Goal: Transaction & Acquisition: Purchase product/service

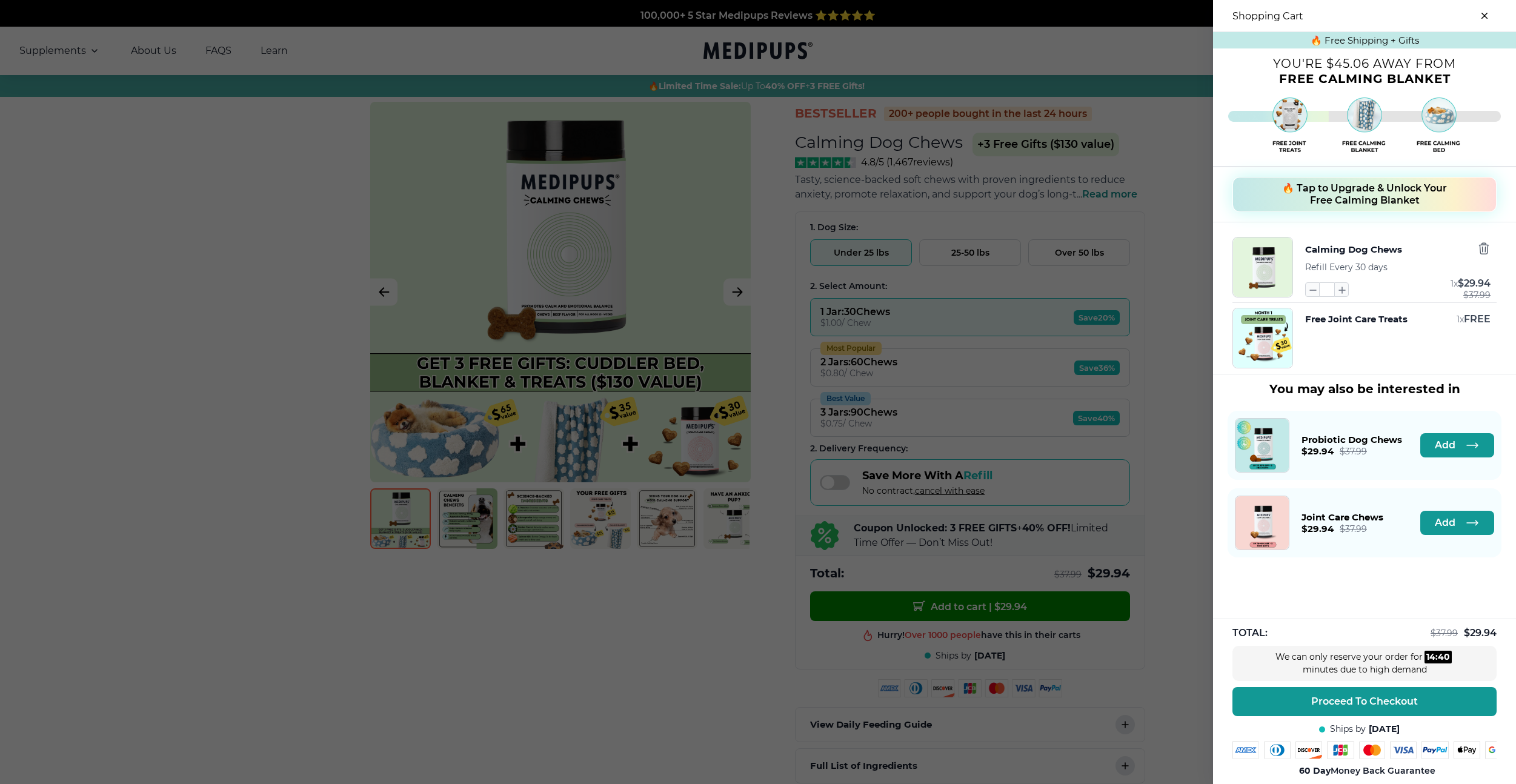
click at [1373, 197] on span "🔥 Tap to Upgrade & Unlock Your Free Calming Blanket" at bounding box center [1365, 194] width 165 height 24
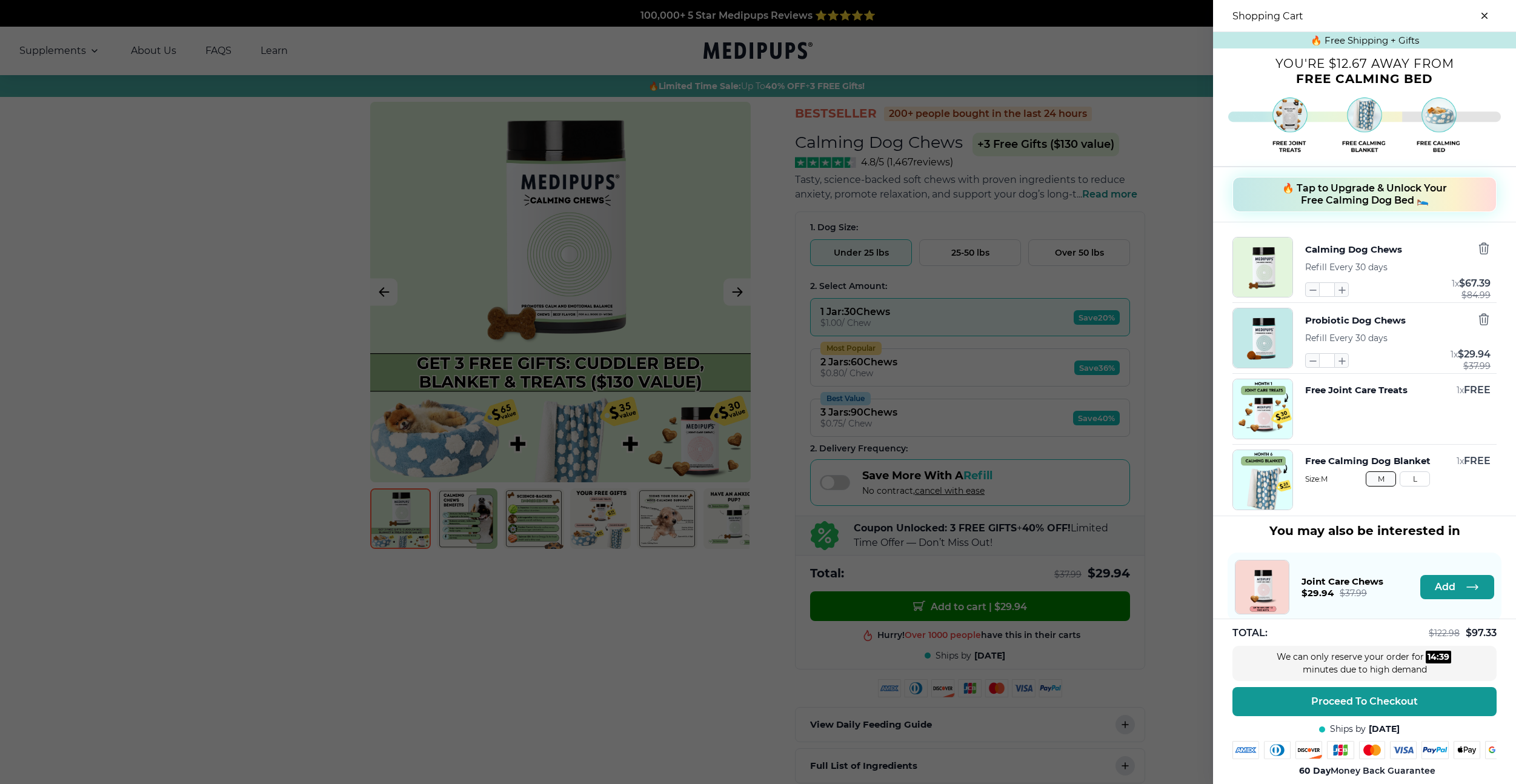
click at [1365, 203] on span "🔥 Tap to Upgrade & Unlock Your Free Calming Dog Bed 🛌" at bounding box center [1365, 194] width 165 height 24
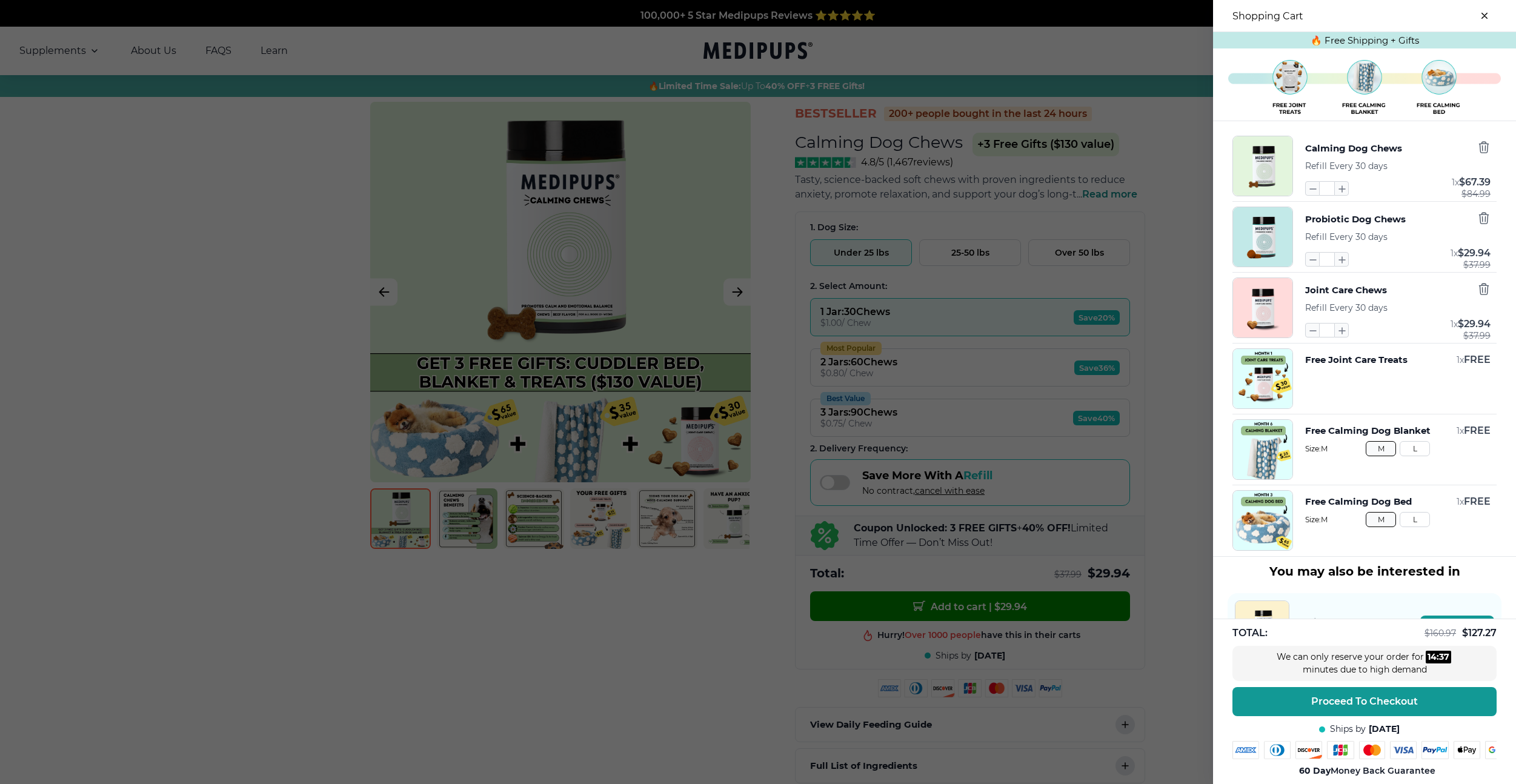
click at [1074, 427] on div at bounding box center [758, 392] width 1516 height 784
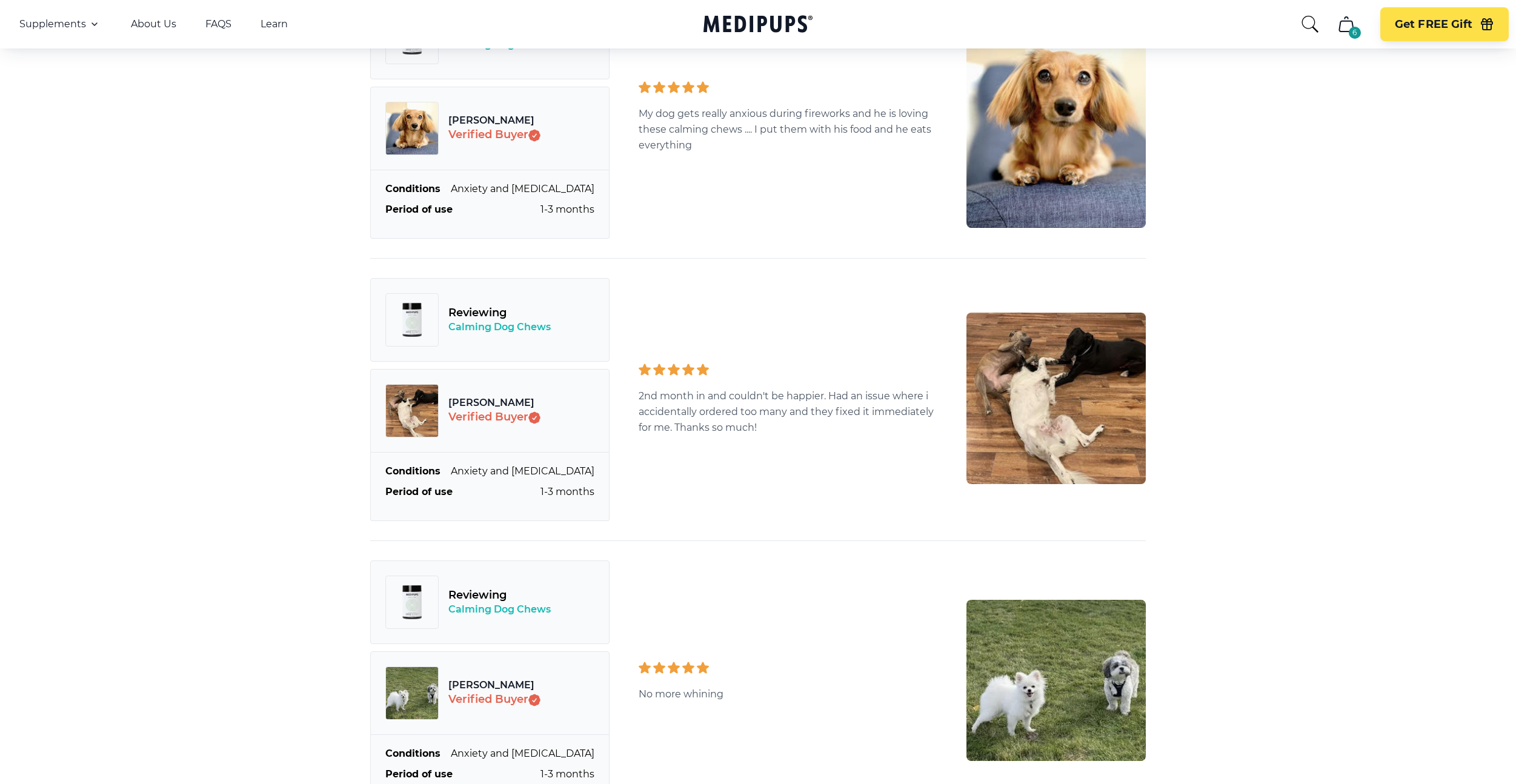
scroll to position [3764, 0]
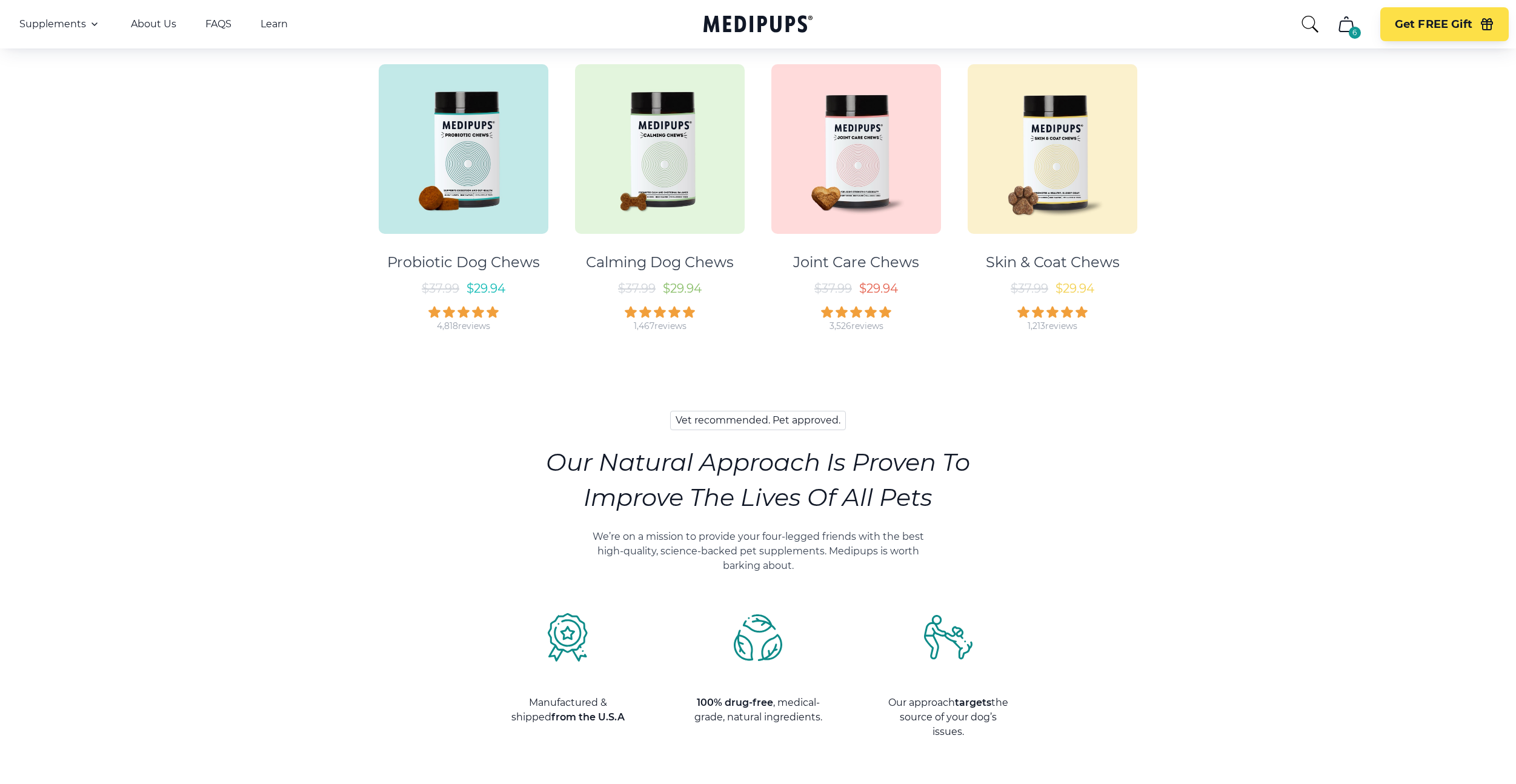
scroll to position [547, 0]
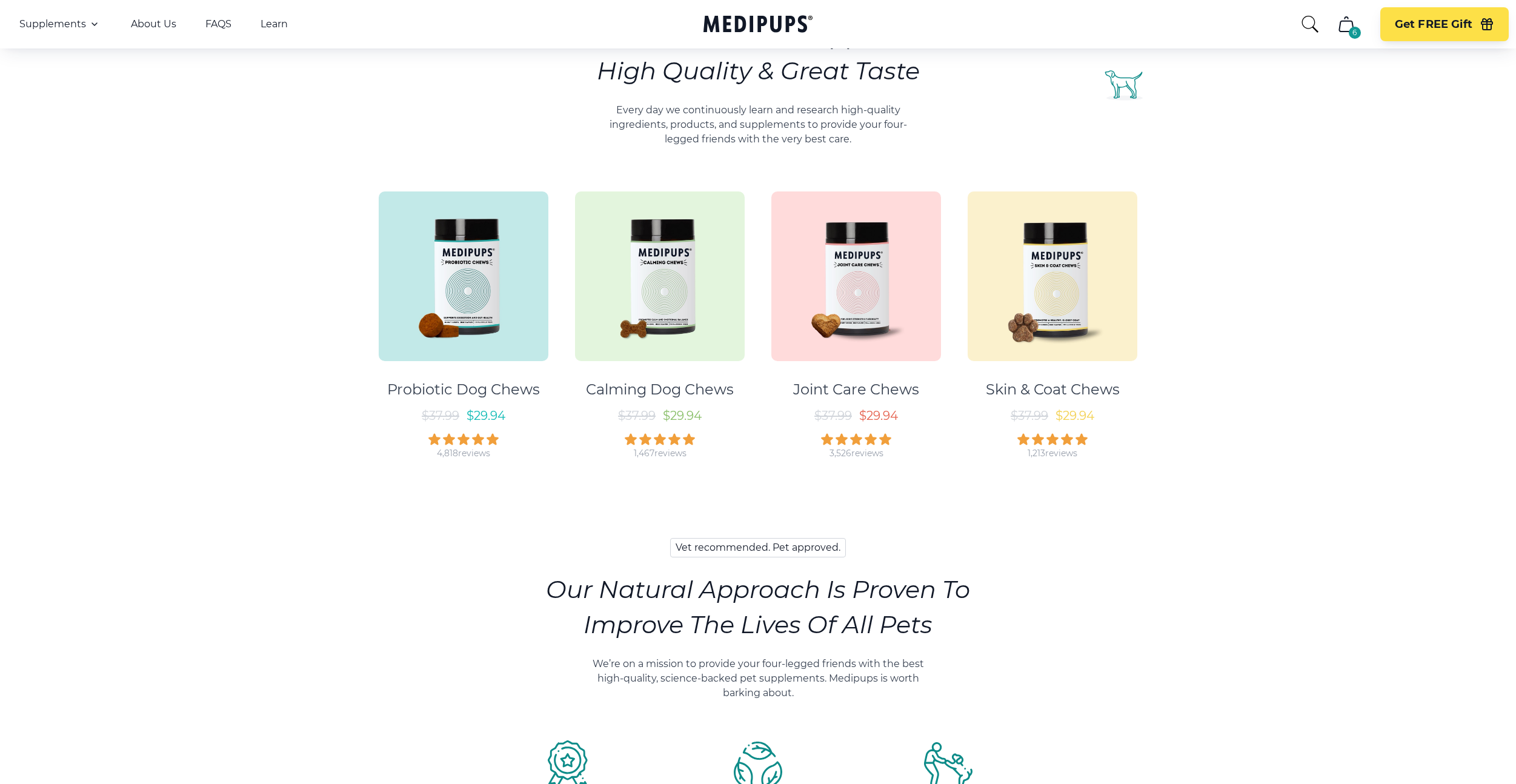
click at [610, 266] on img at bounding box center [660, 276] width 170 height 170
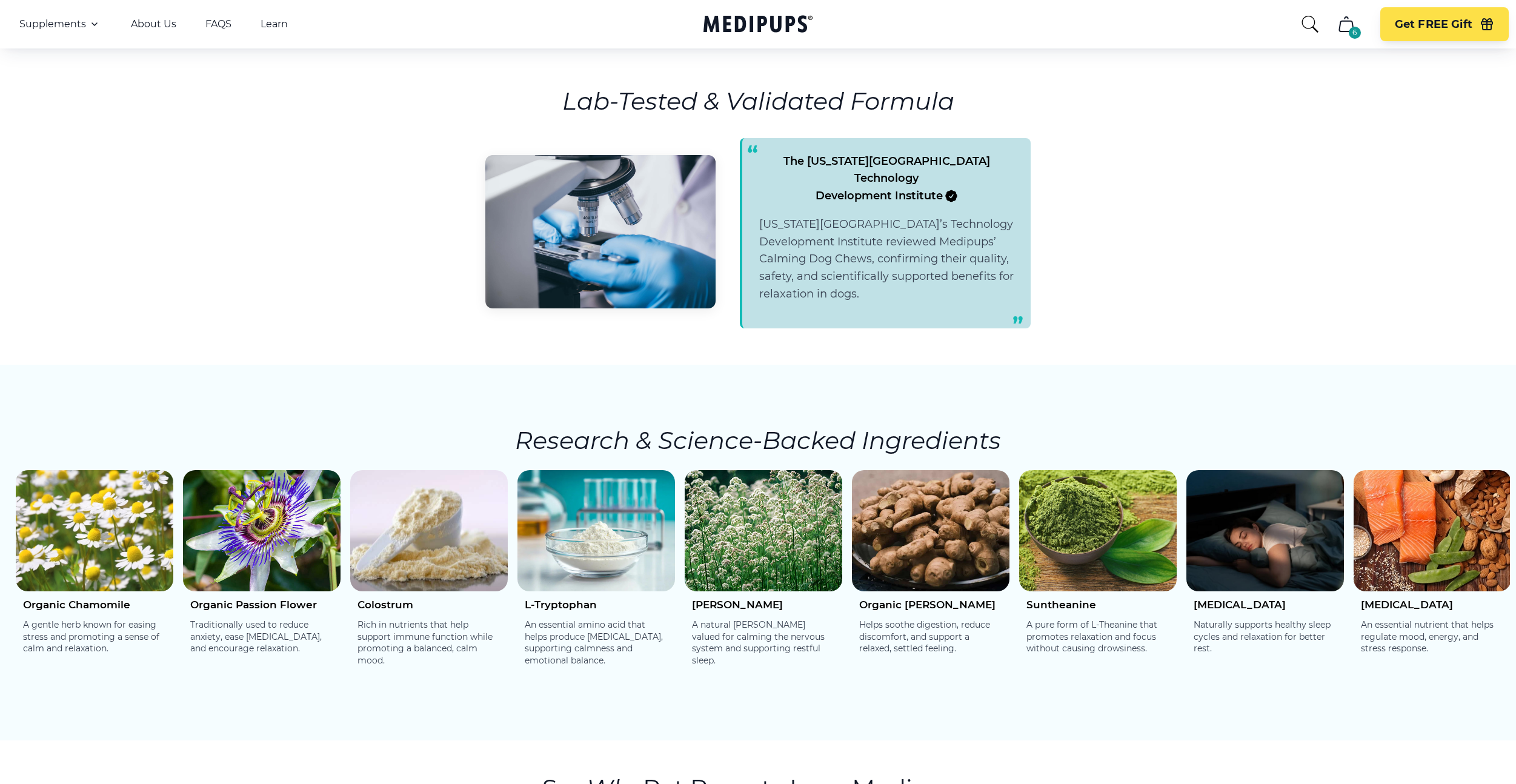
scroll to position [1647, 0]
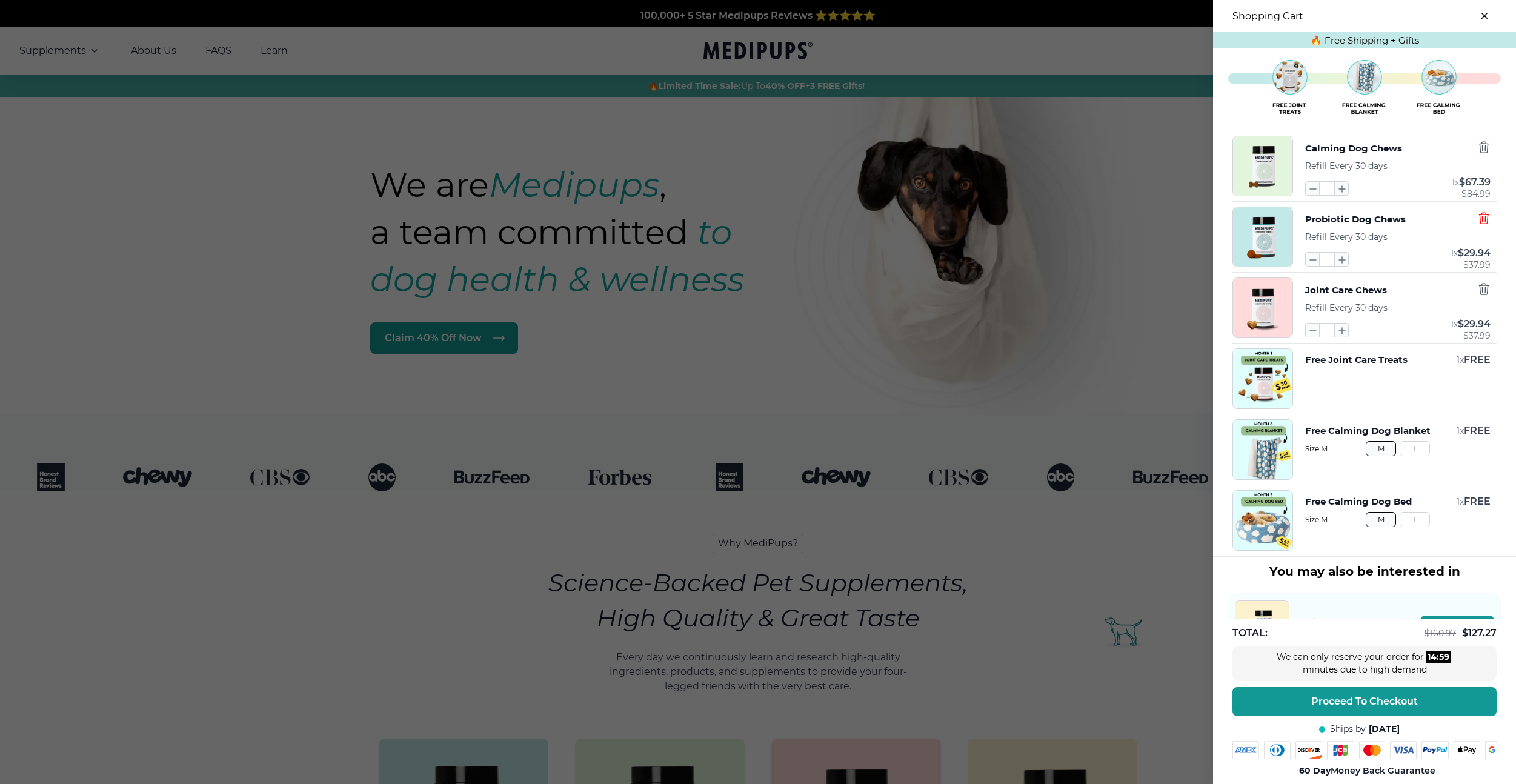
click at [1480, 218] on icon "button" at bounding box center [1484, 218] width 14 height 14
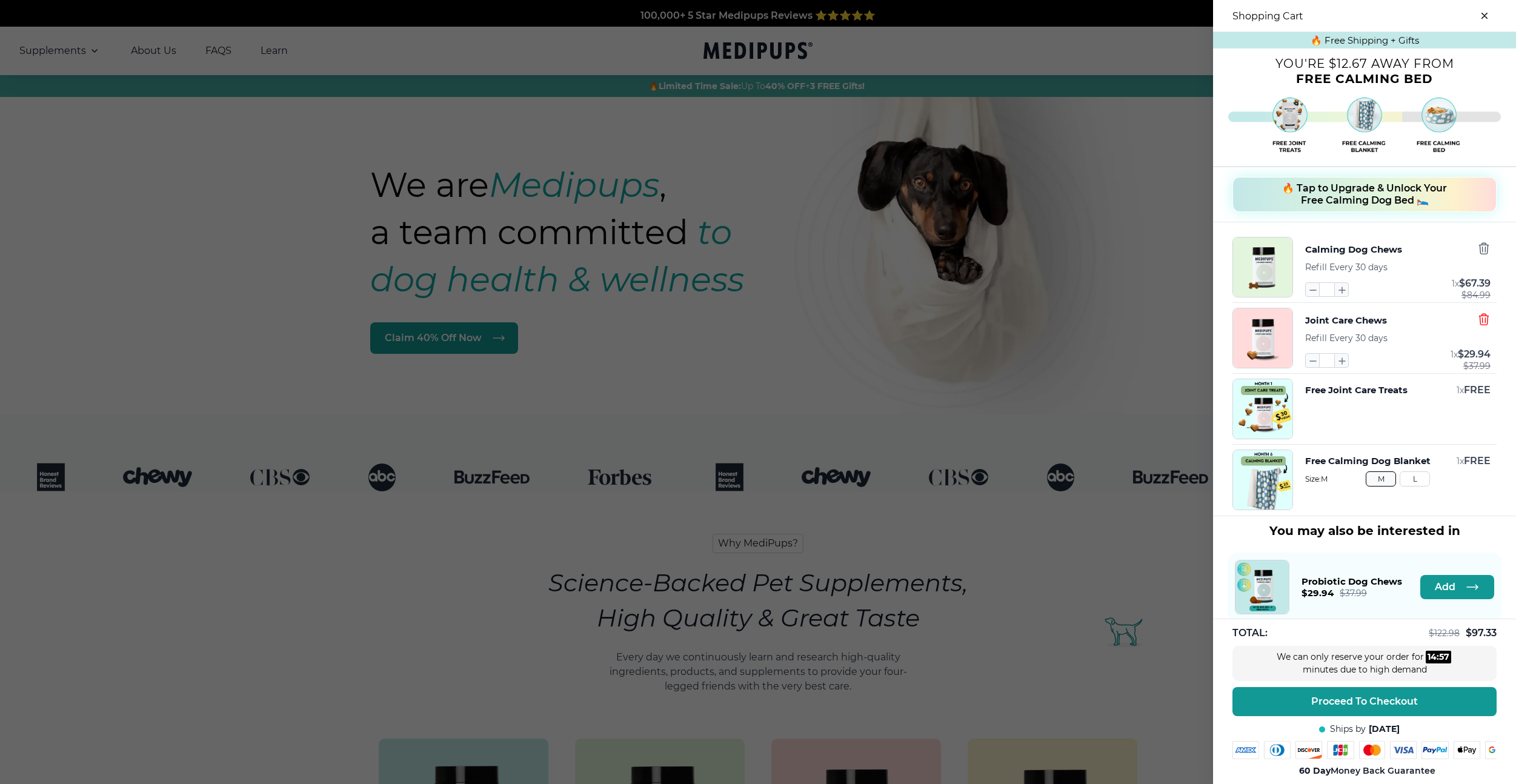
click at [1481, 322] on icon "button" at bounding box center [1484, 319] width 14 height 14
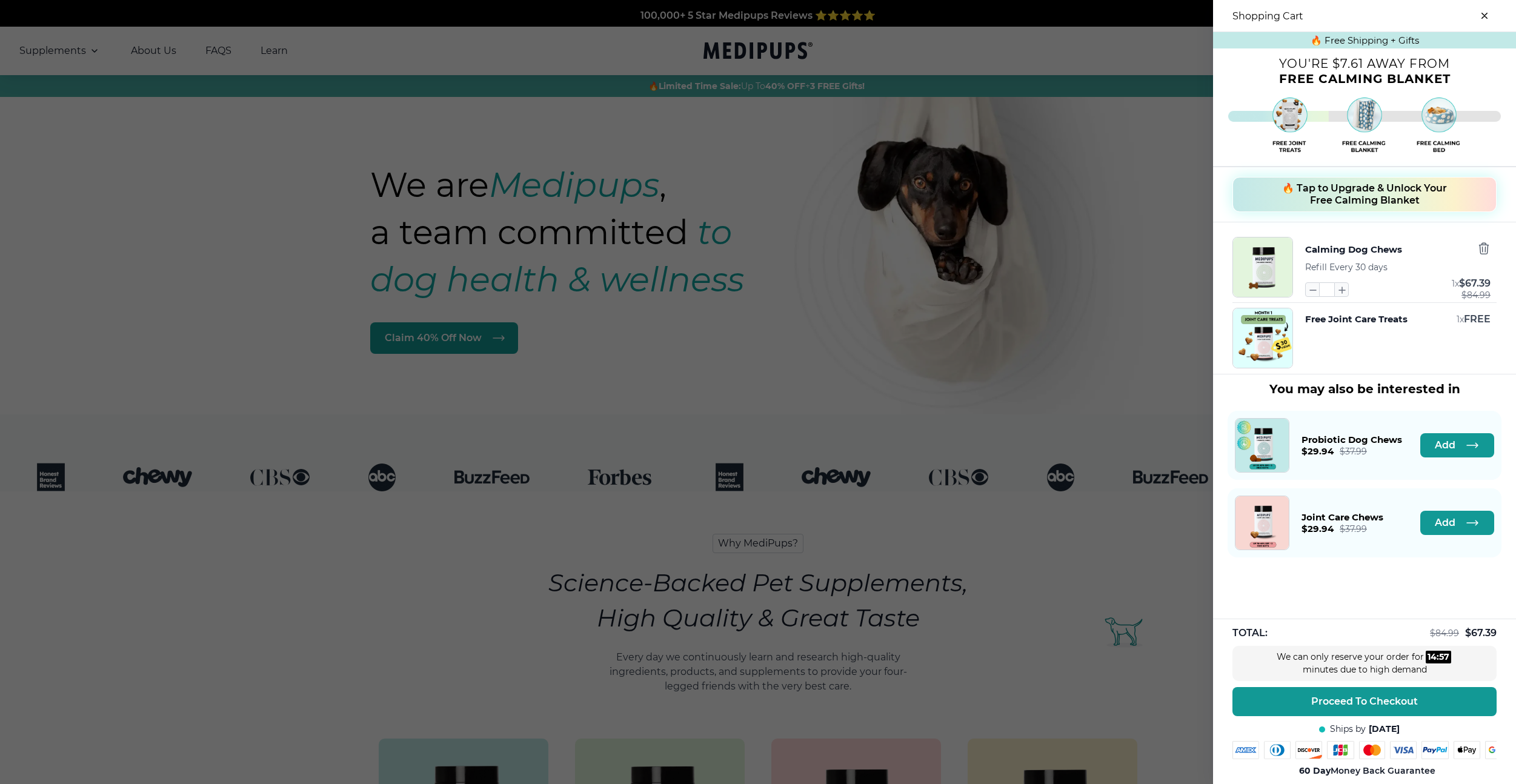
click at [1482, 256] on div at bounding box center [1484, 250] width 14 height 16
click at [1482, 248] on icon "button" at bounding box center [1484, 248] width 14 height 14
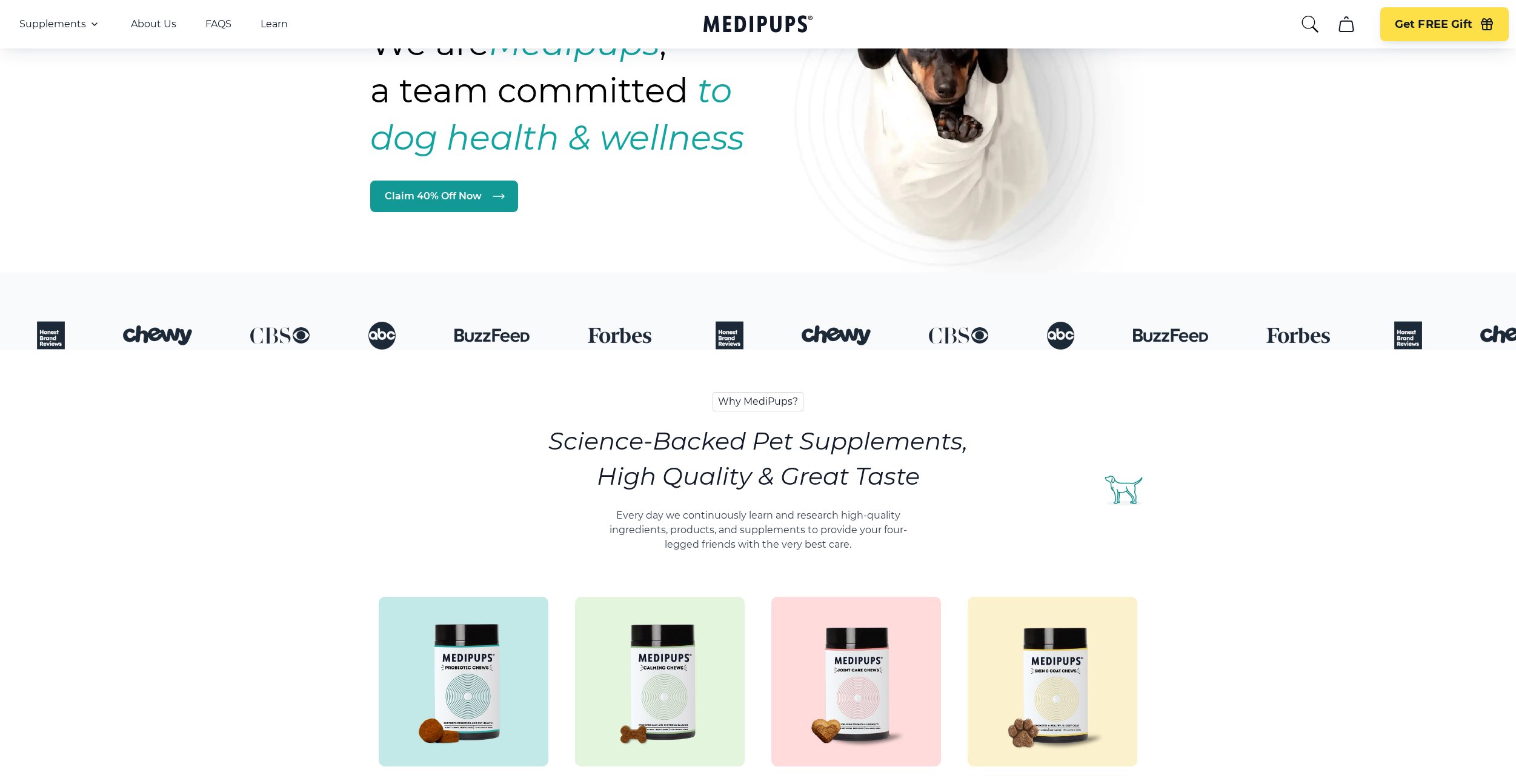
scroll to position [249, 0]
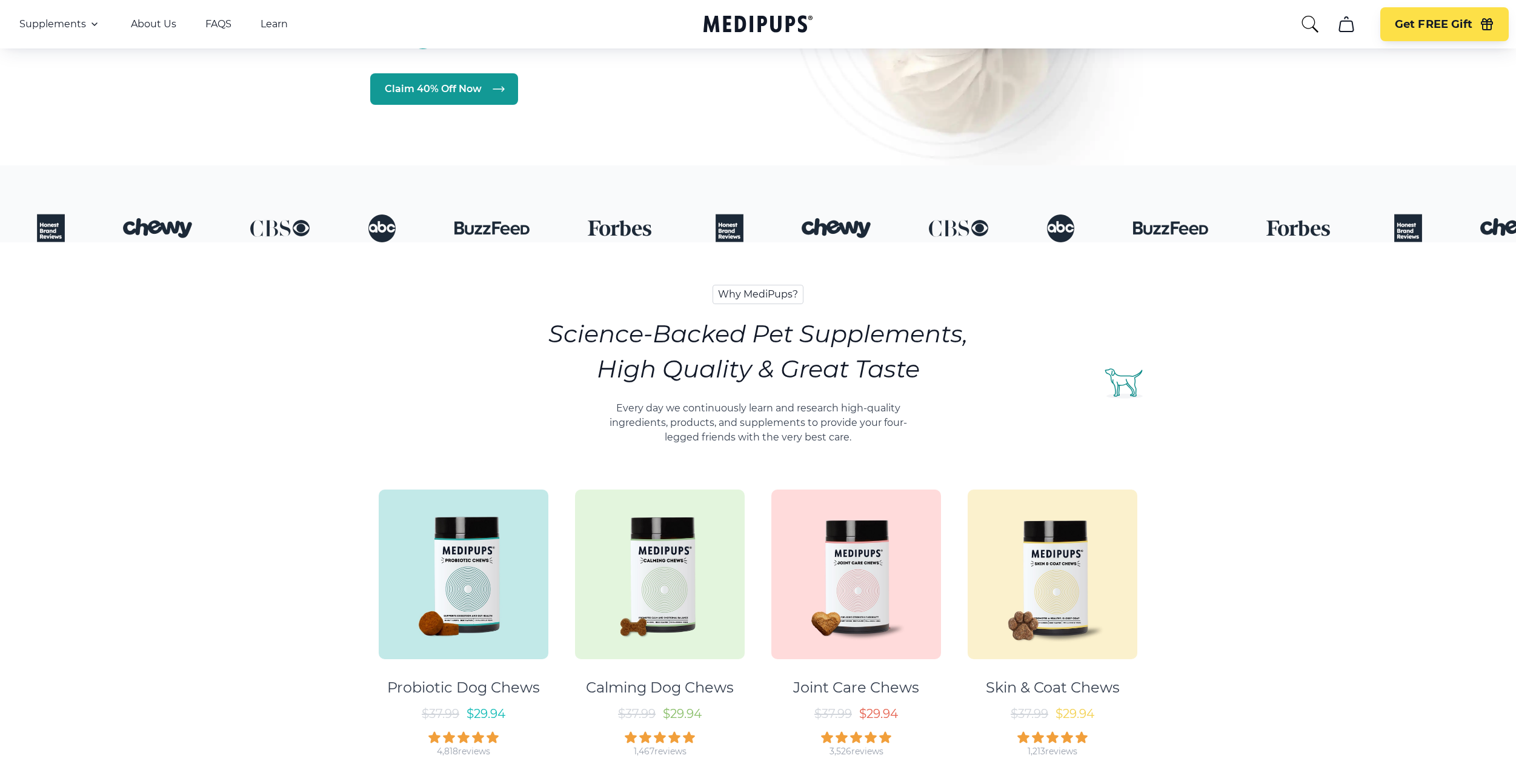
click at [627, 523] on img at bounding box center [660, 574] width 170 height 170
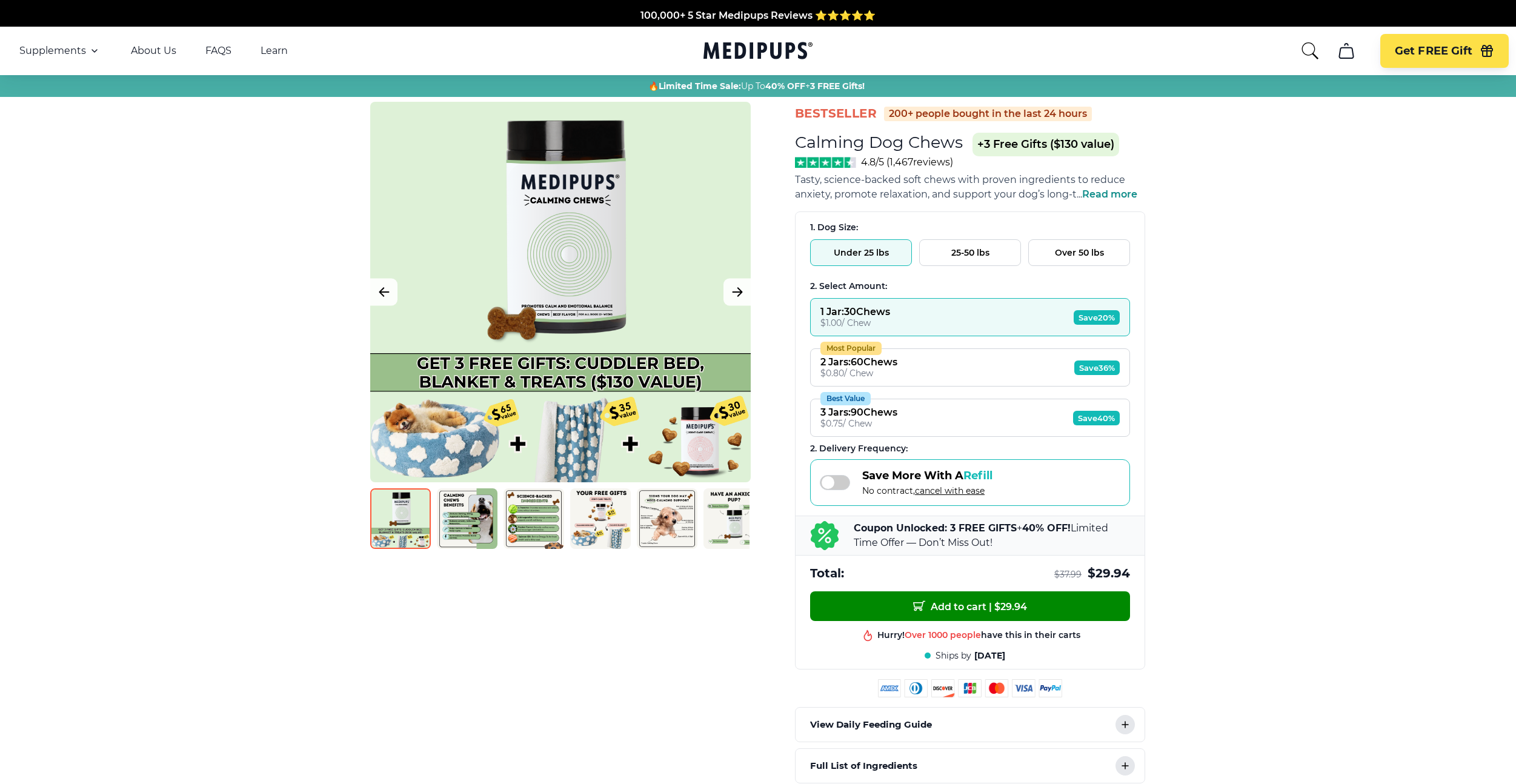
click at [932, 253] on button "25-50 lbs" at bounding box center [970, 252] width 102 height 26
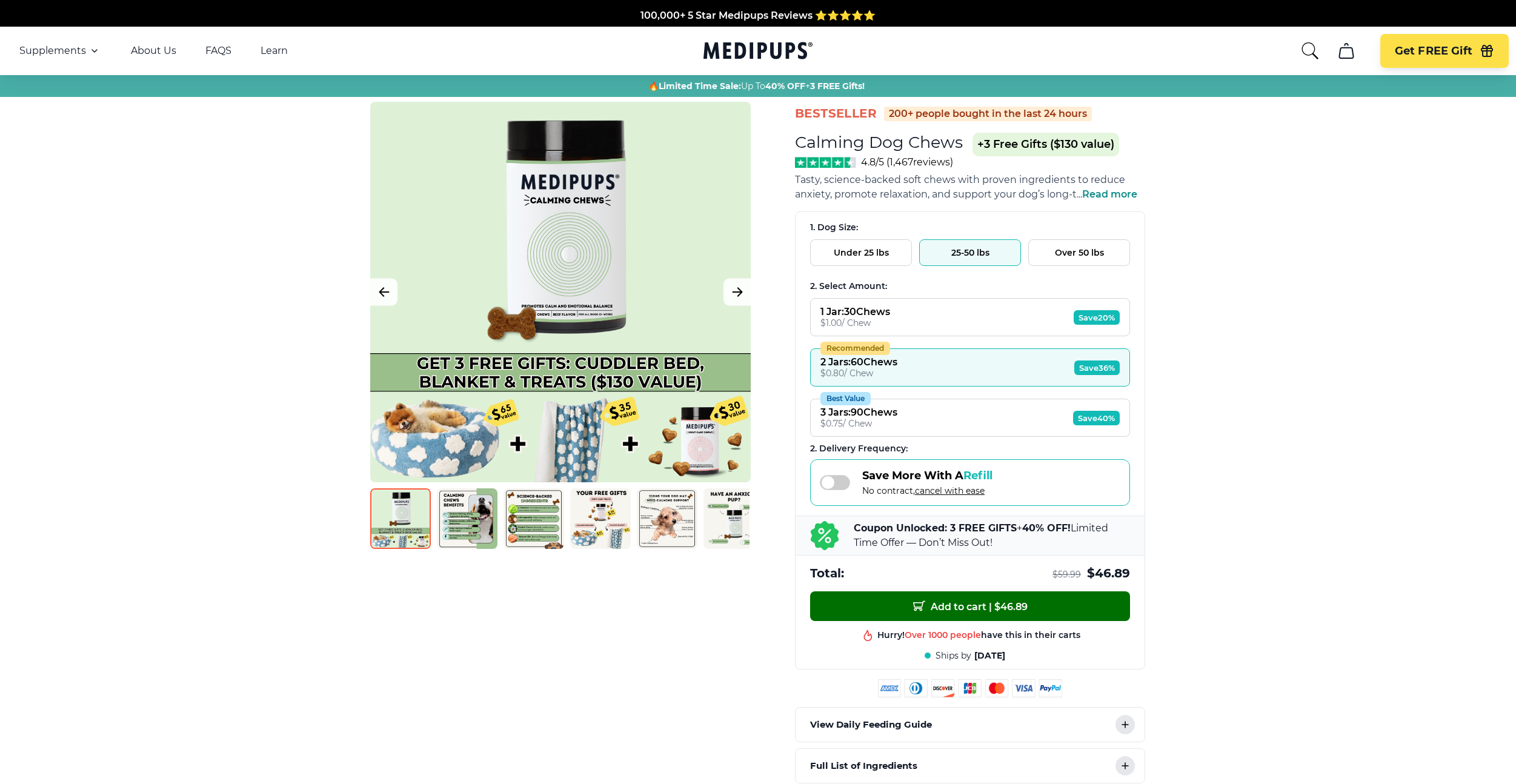
click at [928, 600] on span "Add to cart | $ 46.89" at bounding box center [970, 606] width 114 height 13
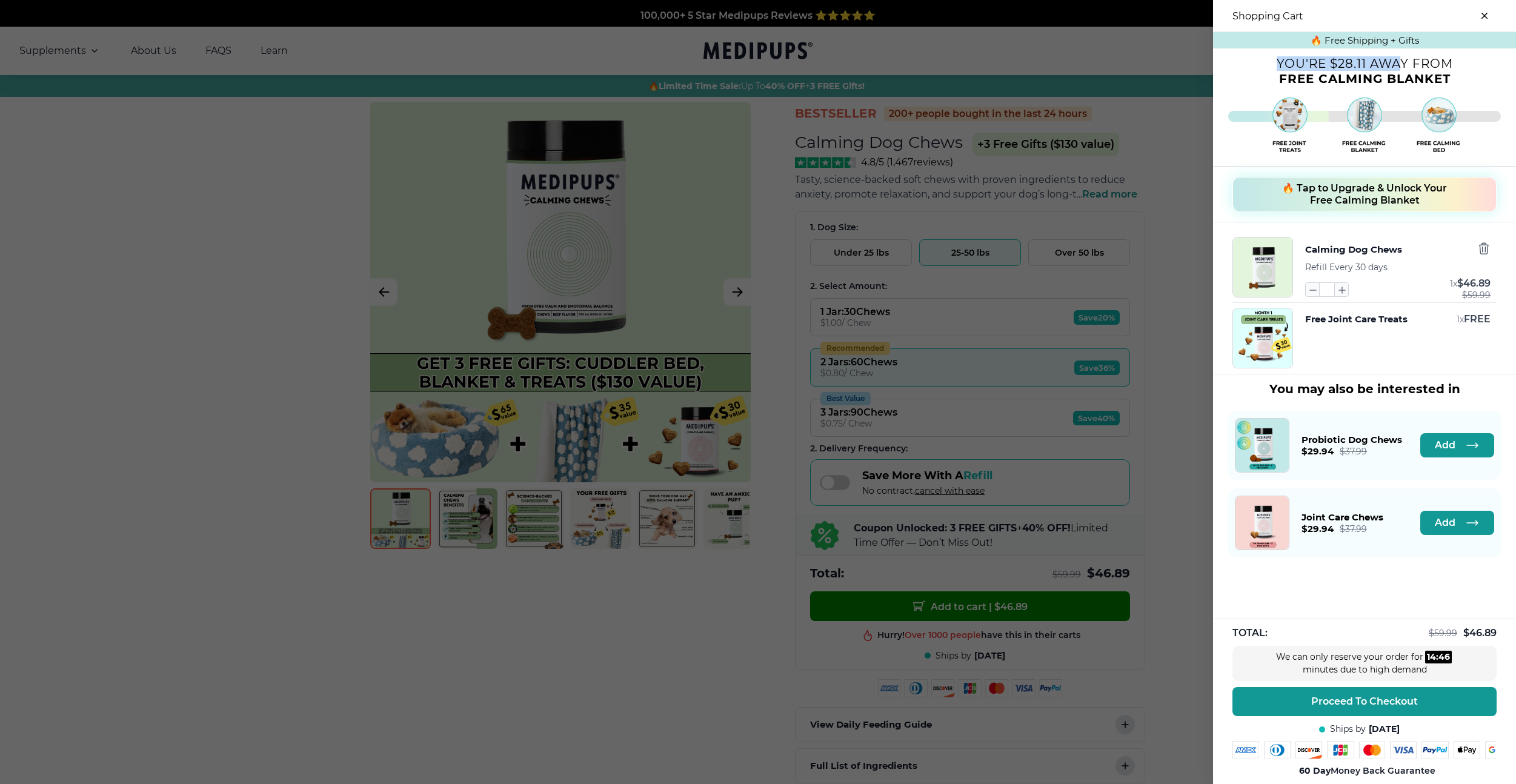
drag, startPoint x: 1367, startPoint y: 66, endPoint x: 1408, endPoint y: 66, distance: 41.0
click at [1406, 66] on p "You're $28.11 away from" at bounding box center [1364, 64] width 303 height 6
click at [1408, 66] on p "You're $28.11 away from" at bounding box center [1364, 64] width 303 height 6
drag, startPoint x: 1378, startPoint y: 71, endPoint x: 1464, endPoint y: 75, distance: 86.1
click at [1447, 71] on span "Free Calming Blanket" at bounding box center [1365, 78] width 171 height 14
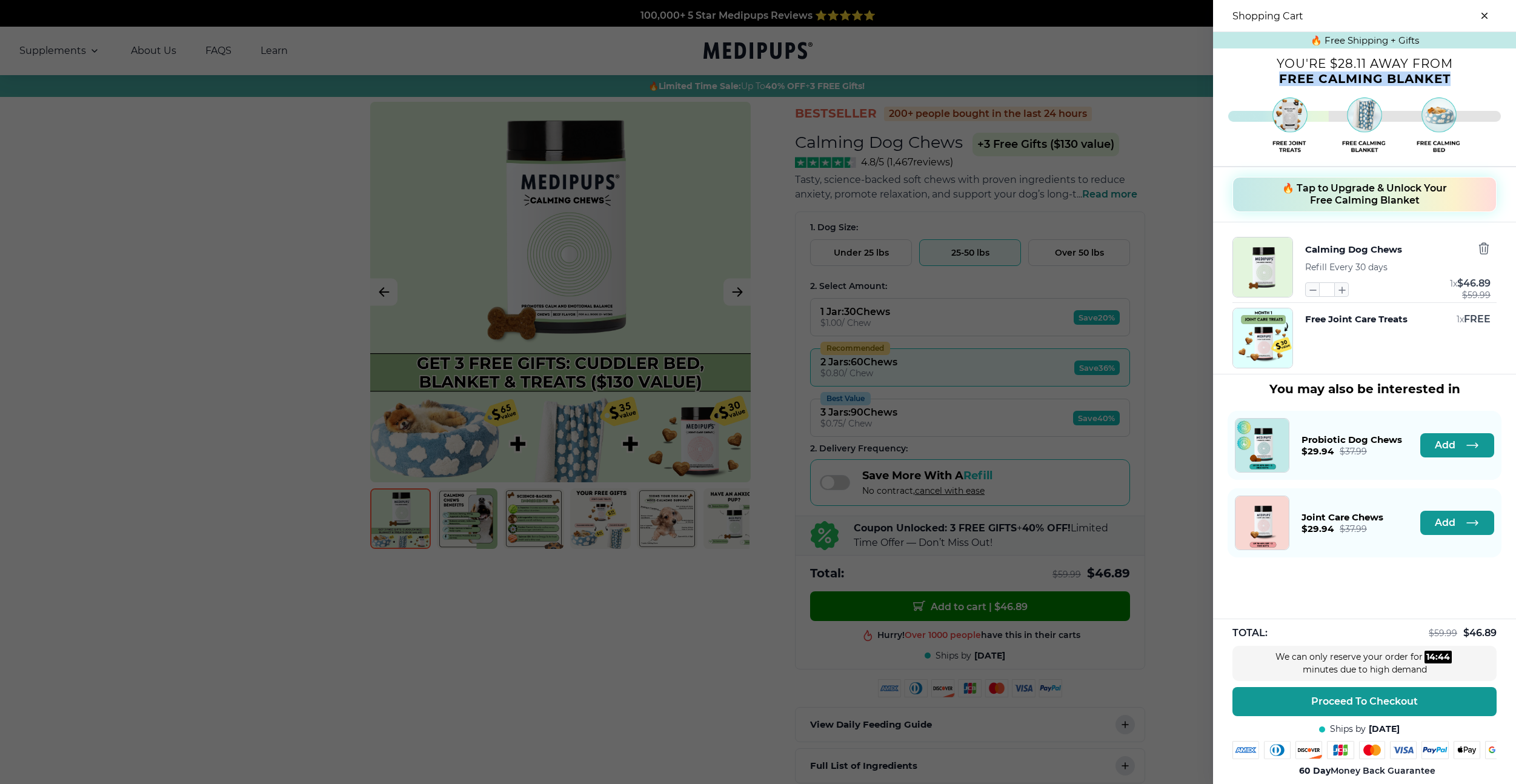
click at [1464, 75] on div "You're $28.11 away from Free Calming Blanket" at bounding box center [1364, 71] width 303 height 22
click at [1349, 198] on span "🔥 Tap to Upgrade & Unlock Your Free Calming Blanket" at bounding box center [1365, 194] width 165 height 24
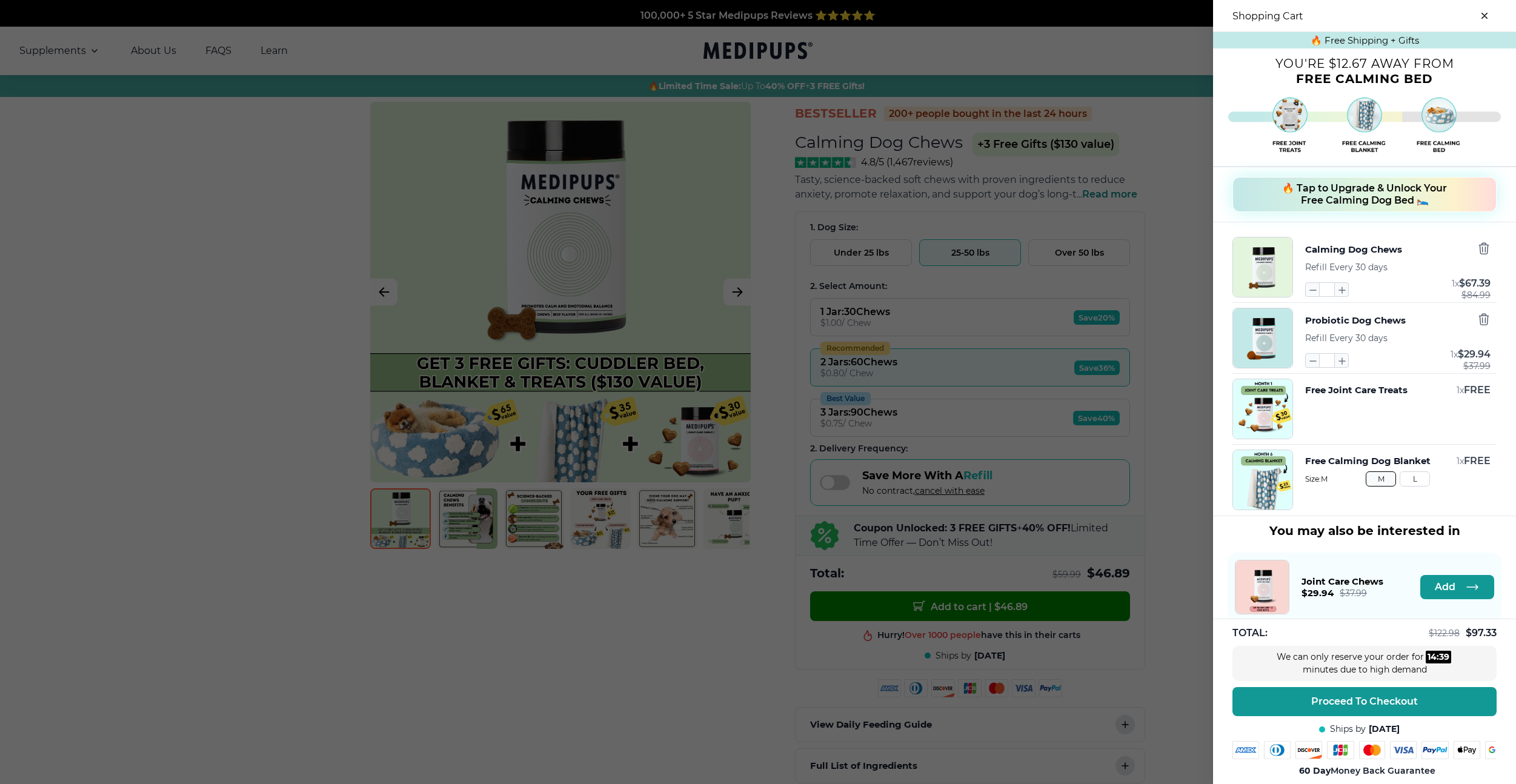
click at [1379, 178] on button "🔥 Tap to Upgrade & Unlock Your Free Calming Dog Bed 🛌" at bounding box center [1365, 194] width 264 height 35
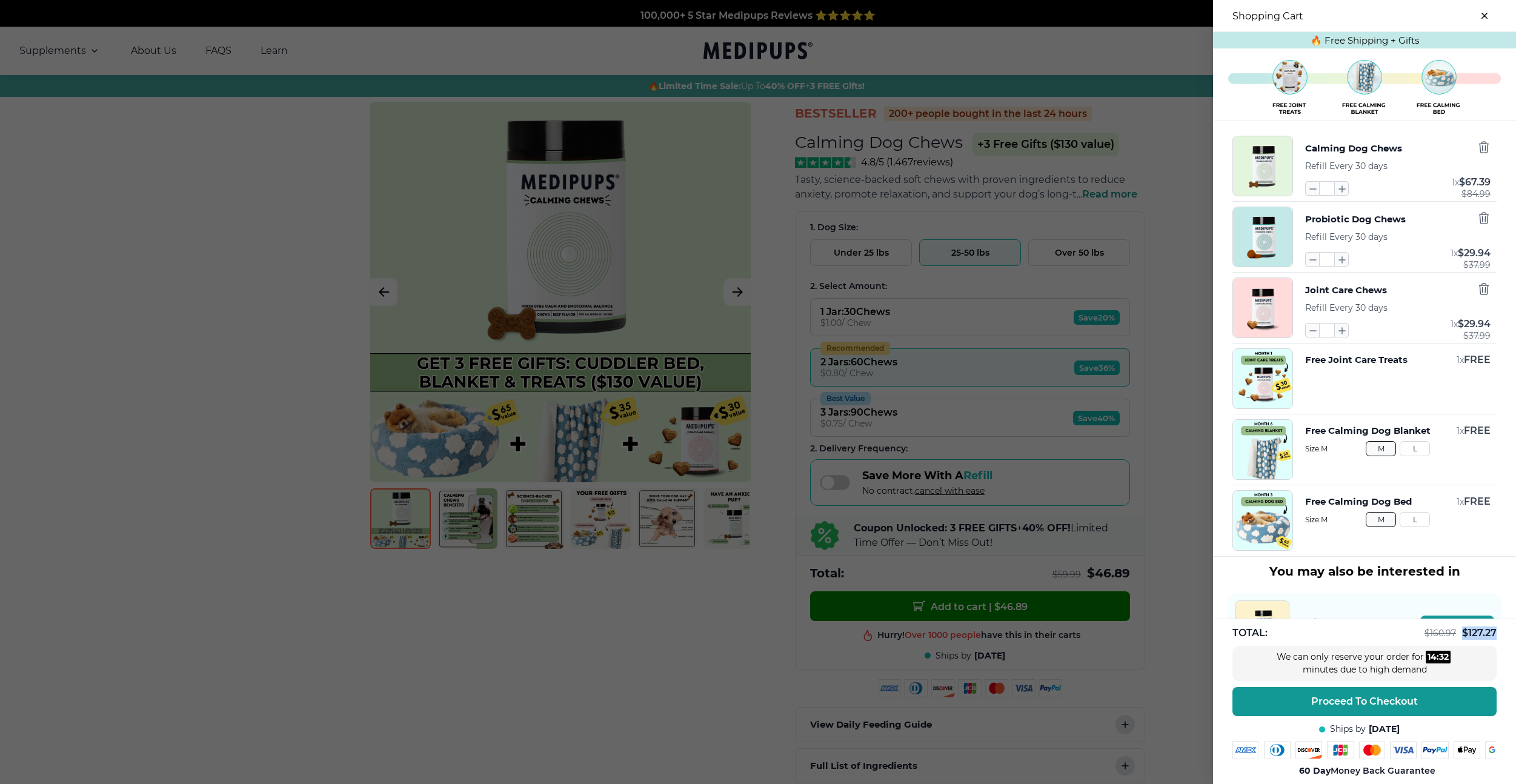
drag, startPoint x: 1465, startPoint y: 635, endPoint x: 1495, endPoint y: 636, distance: 30.0
click at [1495, 636] on span "$ 127.27" at bounding box center [1479, 633] width 34 height 11
click at [1407, 451] on button "L" at bounding box center [1415, 448] width 30 height 15
click at [1412, 535] on div "Free Calming Dog Bed 1 x FREE Size: M M L" at bounding box center [1398, 521] width 186 height 61
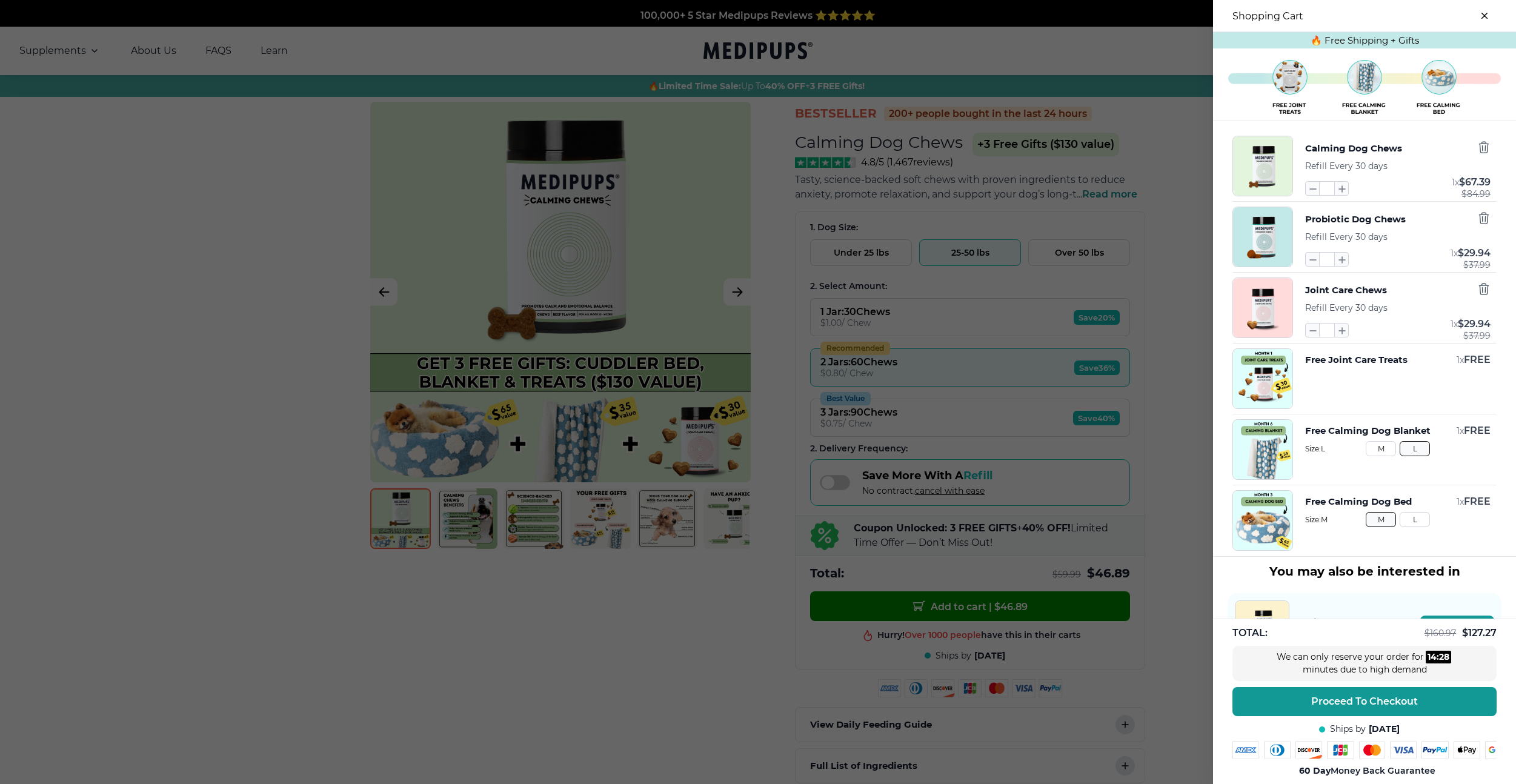
click at [1413, 526] on button "L" at bounding box center [1415, 519] width 30 height 15
click at [1382, 452] on button "M" at bounding box center [1381, 448] width 30 height 15
click at [1482, 10] on button "close-cart" at bounding box center [1485, 16] width 24 height 24
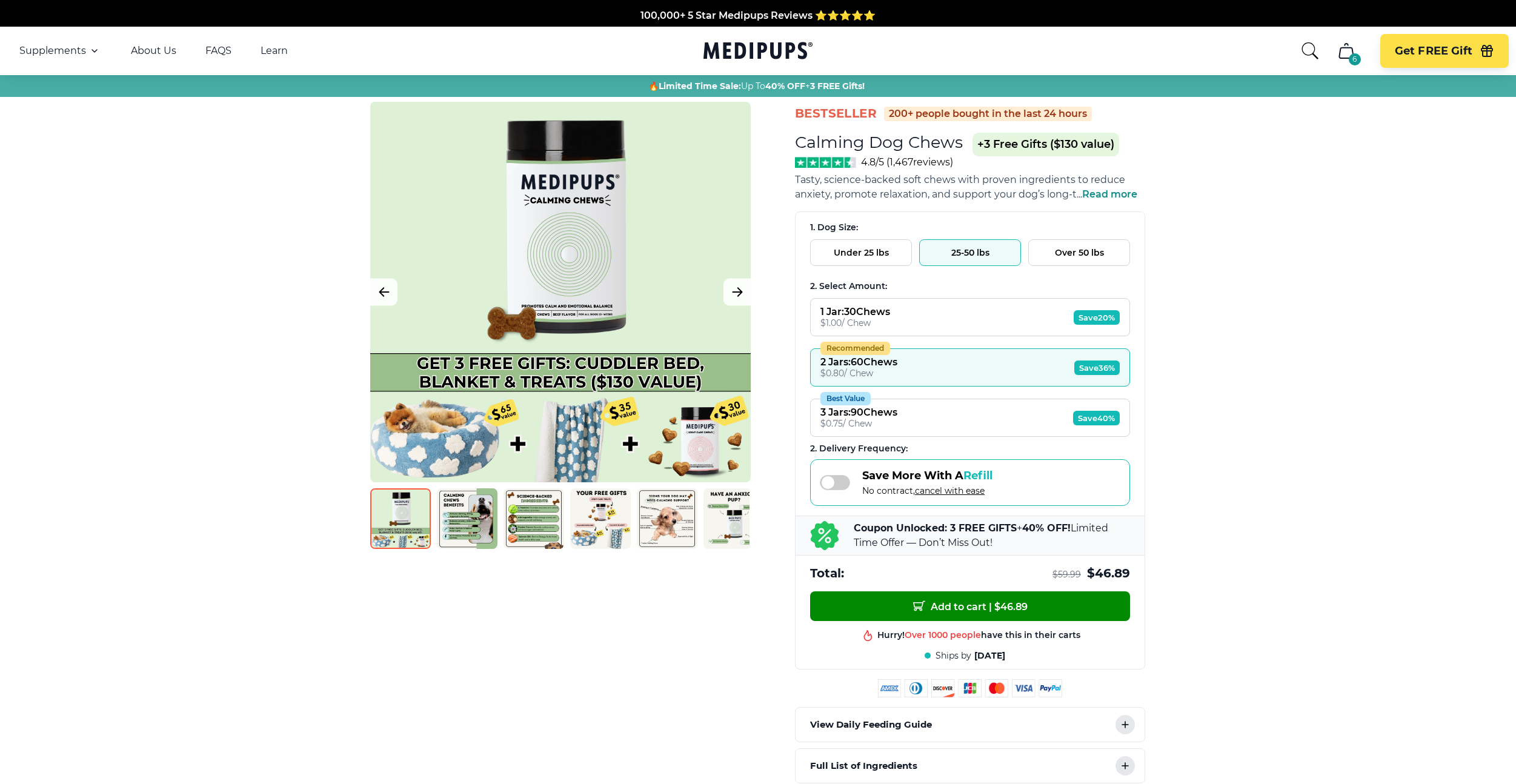
click at [783, 38] on nav "Supplements Supplements Probiotics & Gut Health Tasty, science-backed soft chew…" at bounding box center [758, 50] width 1516 height 49
click at [780, 42] on icon "Medipups" at bounding box center [755, 50] width 104 height 17
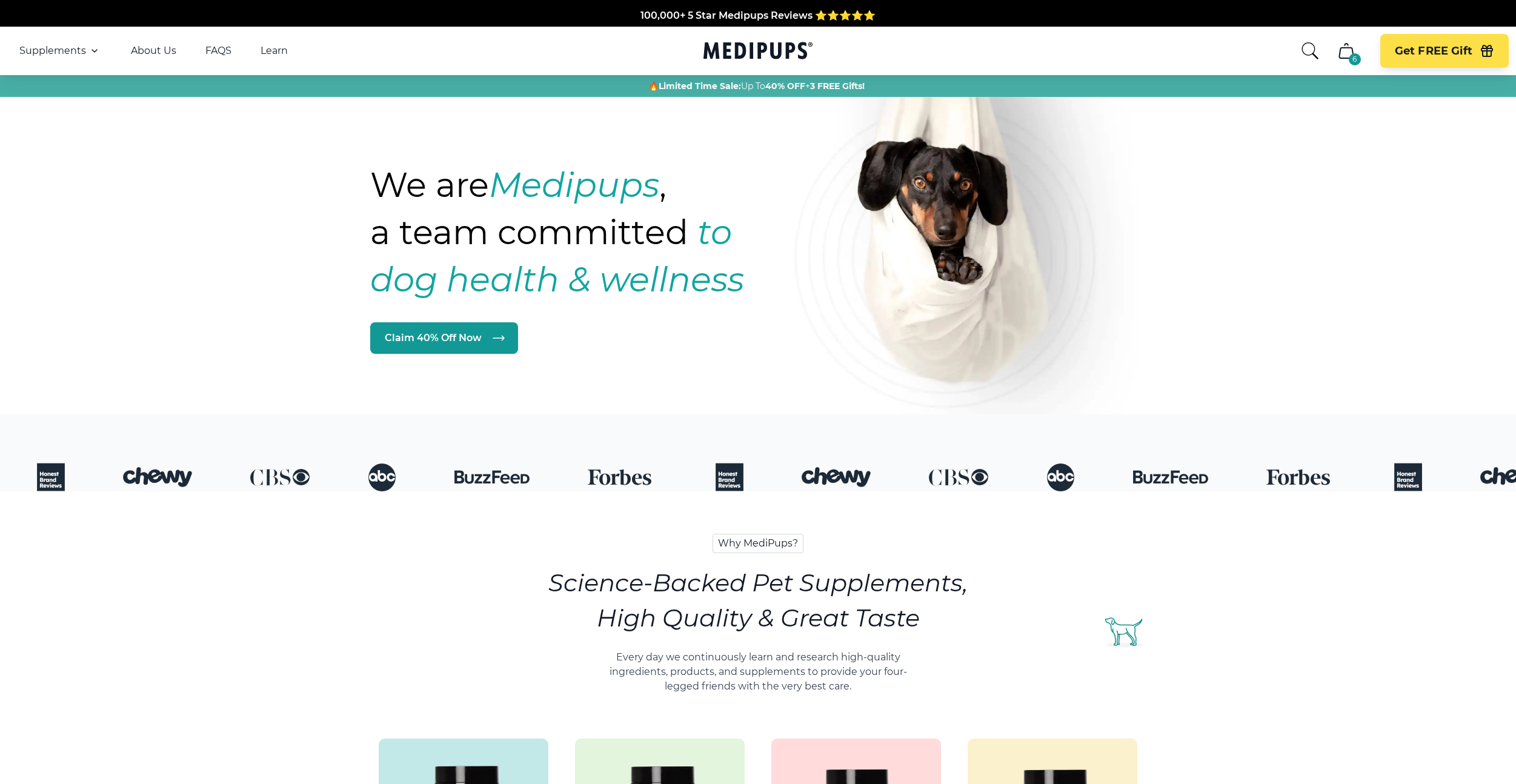
click at [1342, 58] on icon "cart" at bounding box center [1346, 51] width 14 height 14
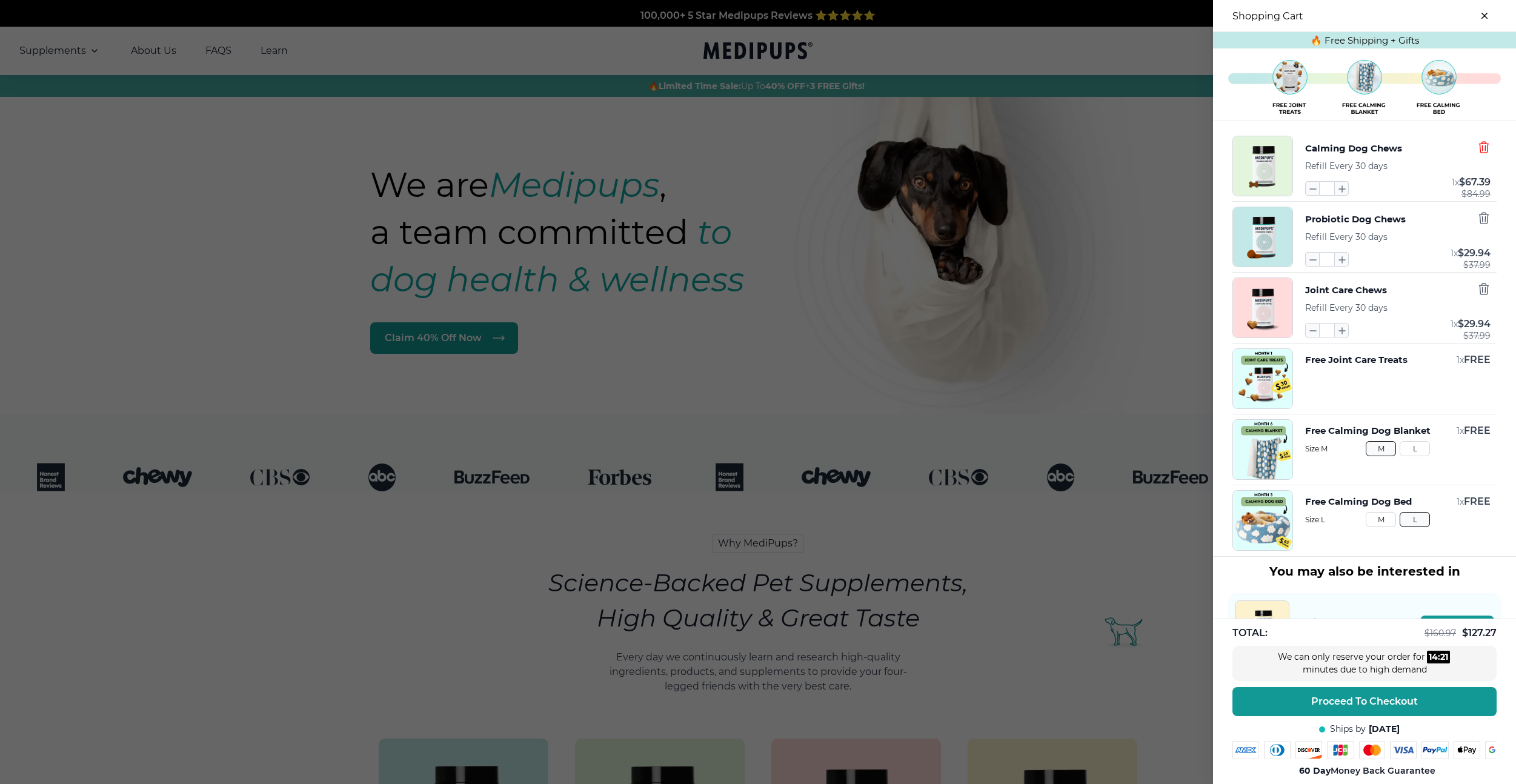
click at [1486, 145] on icon "button" at bounding box center [1484, 147] width 14 height 14
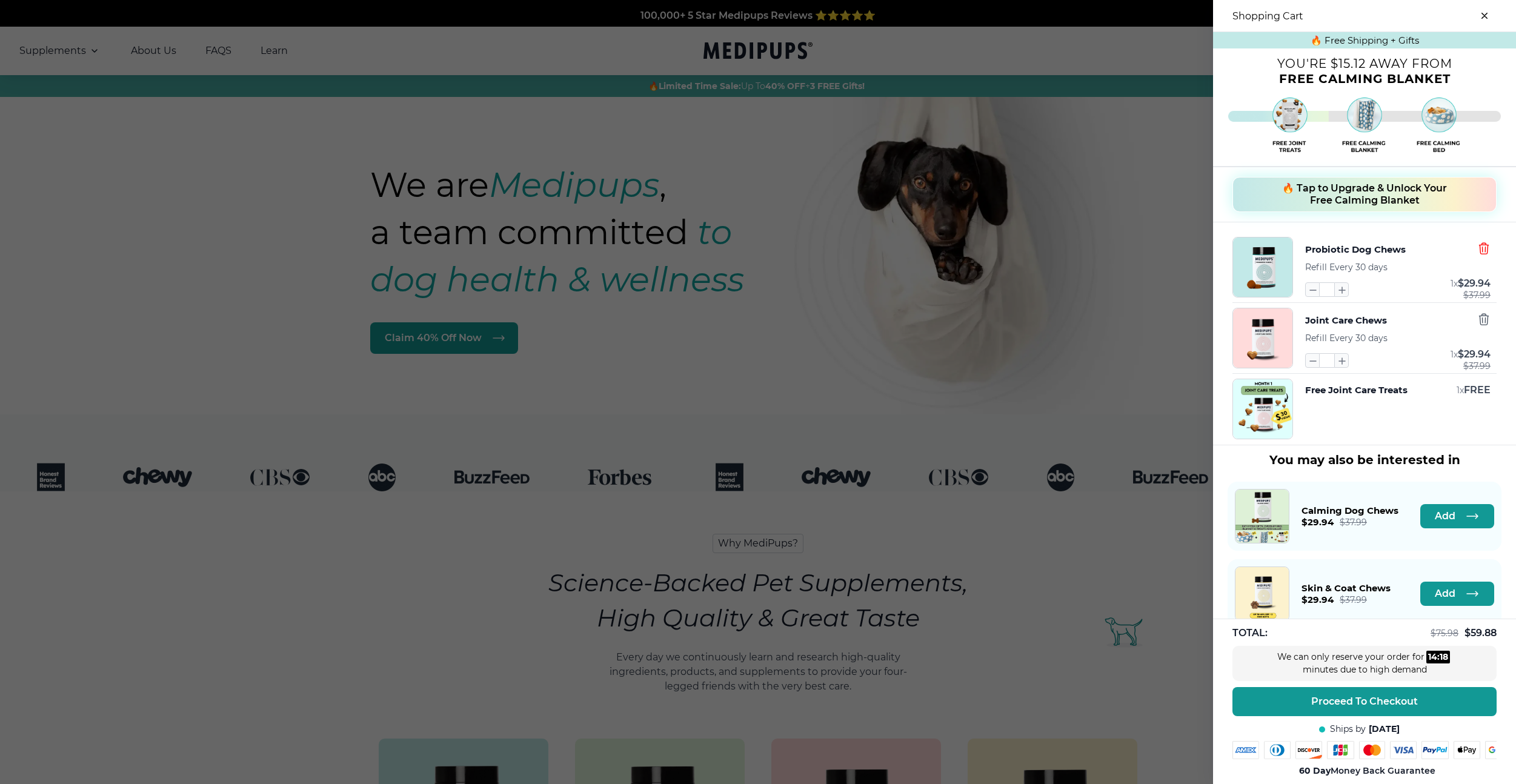
click at [1482, 254] on icon "button" at bounding box center [1483, 249] width 9 height 11
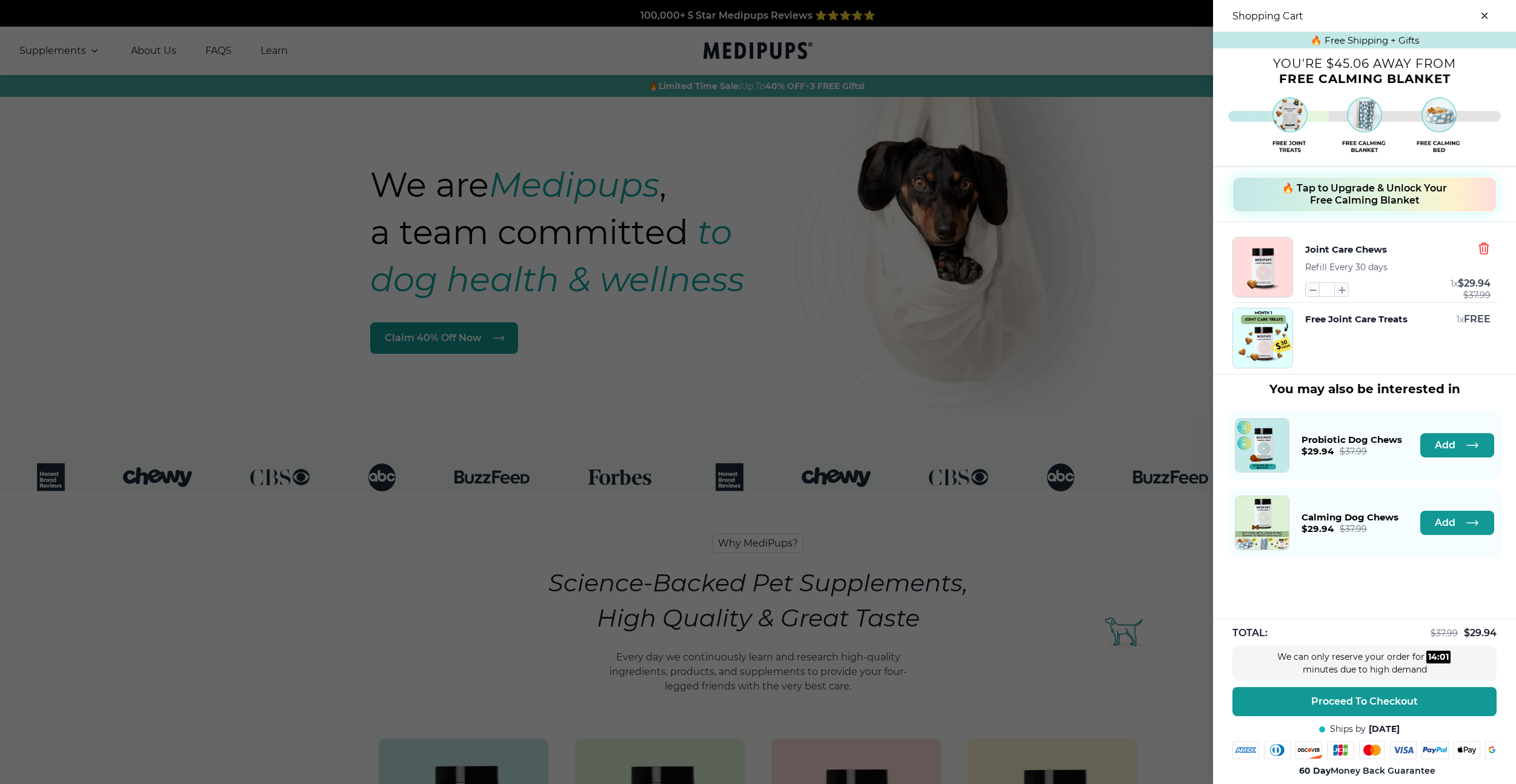
click at [1483, 254] on icon "button" at bounding box center [1483, 249] width 9 height 11
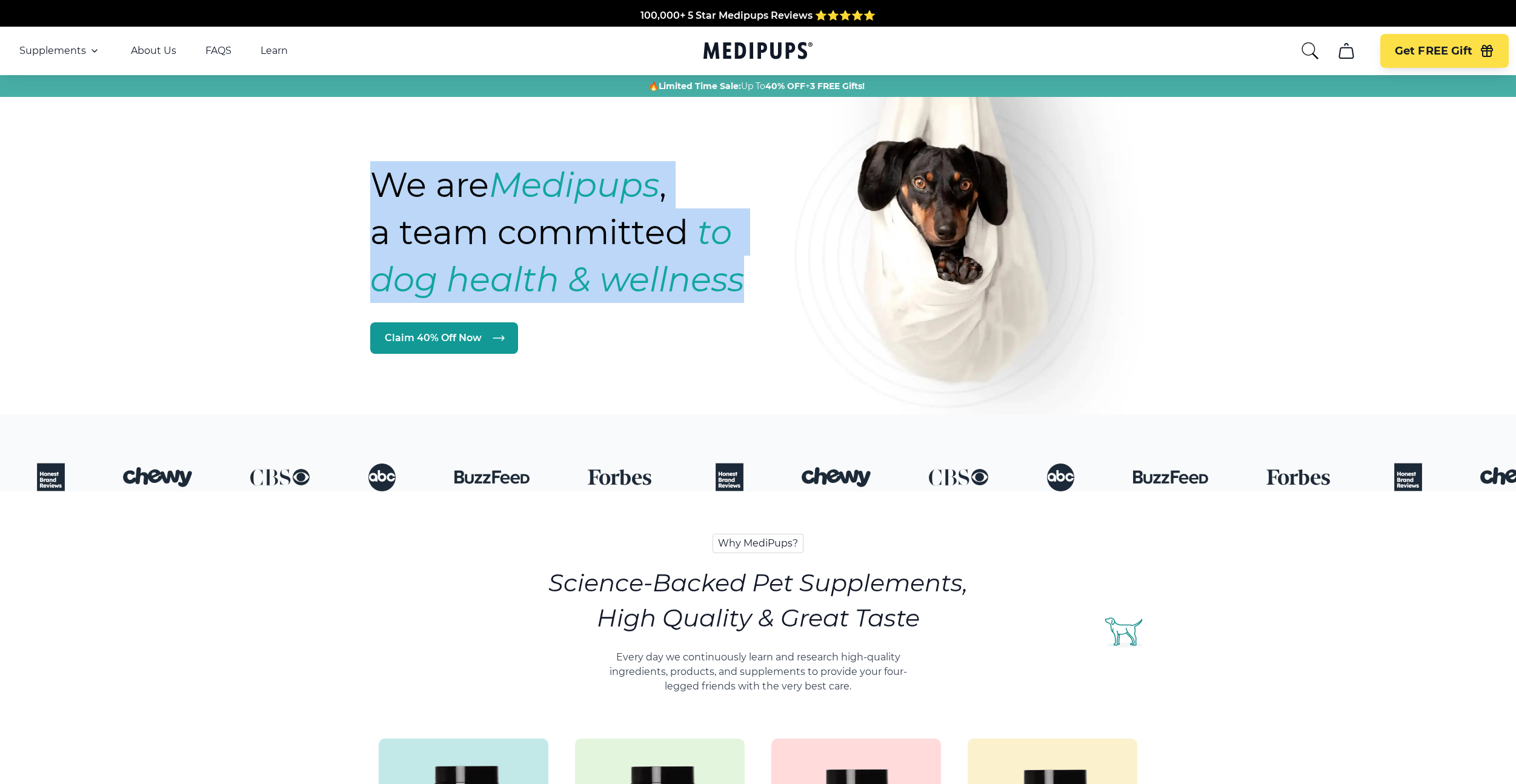
drag, startPoint x: 376, startPoint y: 183, endPoint x: 739, endPoint y: 283, distance: 376.5
click at [740, 283] on h1 "We are Medipups , a team committed to dog health & wellness" at bounding box center [592, 231] width 443 height 142
click at [738, 283] on strong "to dog health & wellness" at bounding box center [557, 255] width 374 height 89
drag, startPoint x: 735, startPoint y: 282, endPoint x: 347, endPoint y: 141, distance: 412.8
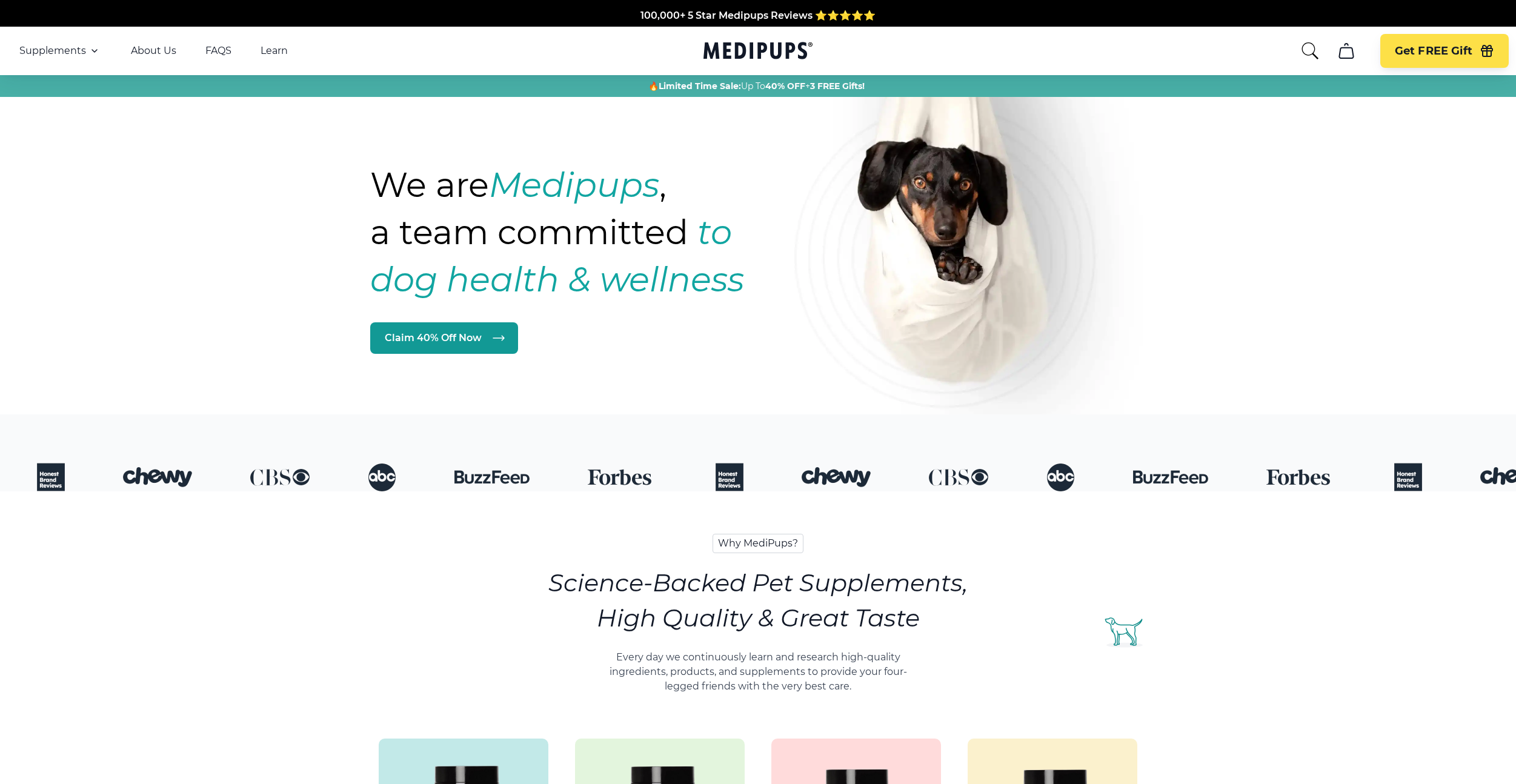
click at [376, 178] on h1 "We are Medipups , a team committed to dog health & wellness" at bounding box center [592, 231] width 443 height 142
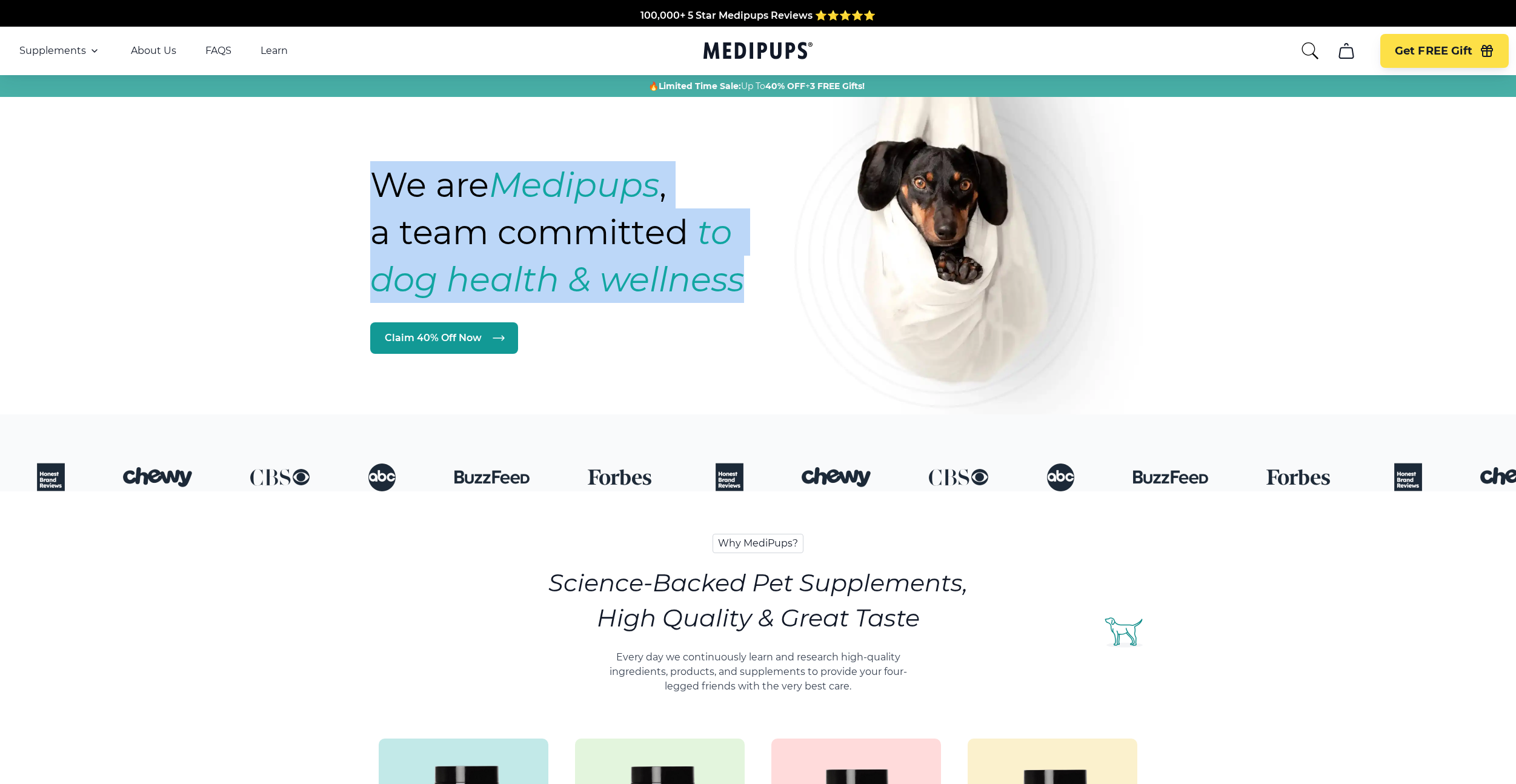
drag, startPoint x: 376, startPoint y: 178, endPoint x: 720, endPoint y: 289, distance: 361.5
click at [720, 289] on h1 "We are Medipups , a team committed to dog health & wellness" at bounding box center [592, 231] width 443 height 142
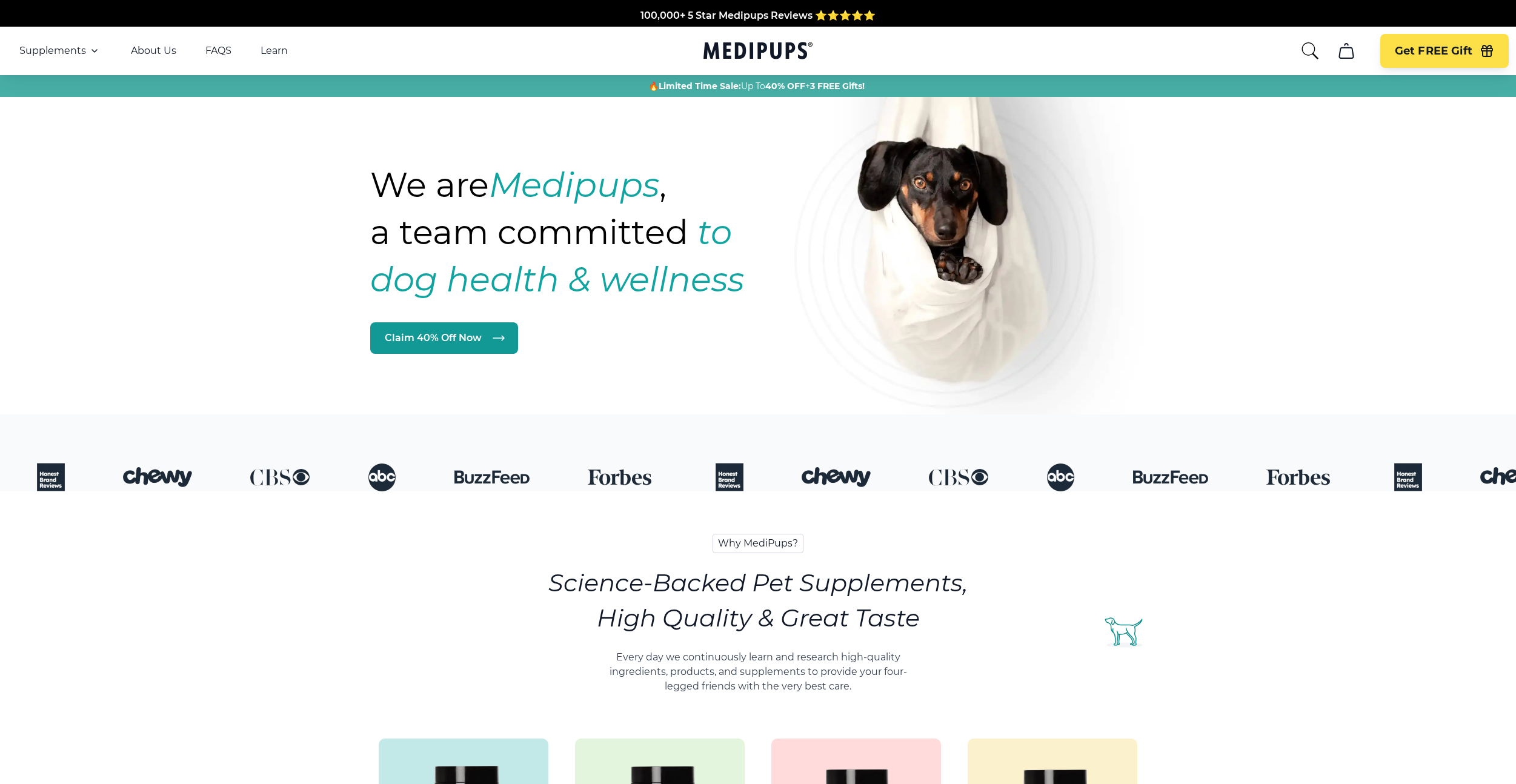
click at [733, 288] on strong "to dog health & wellness" at bounding box center [557, 255] width 374 height 89
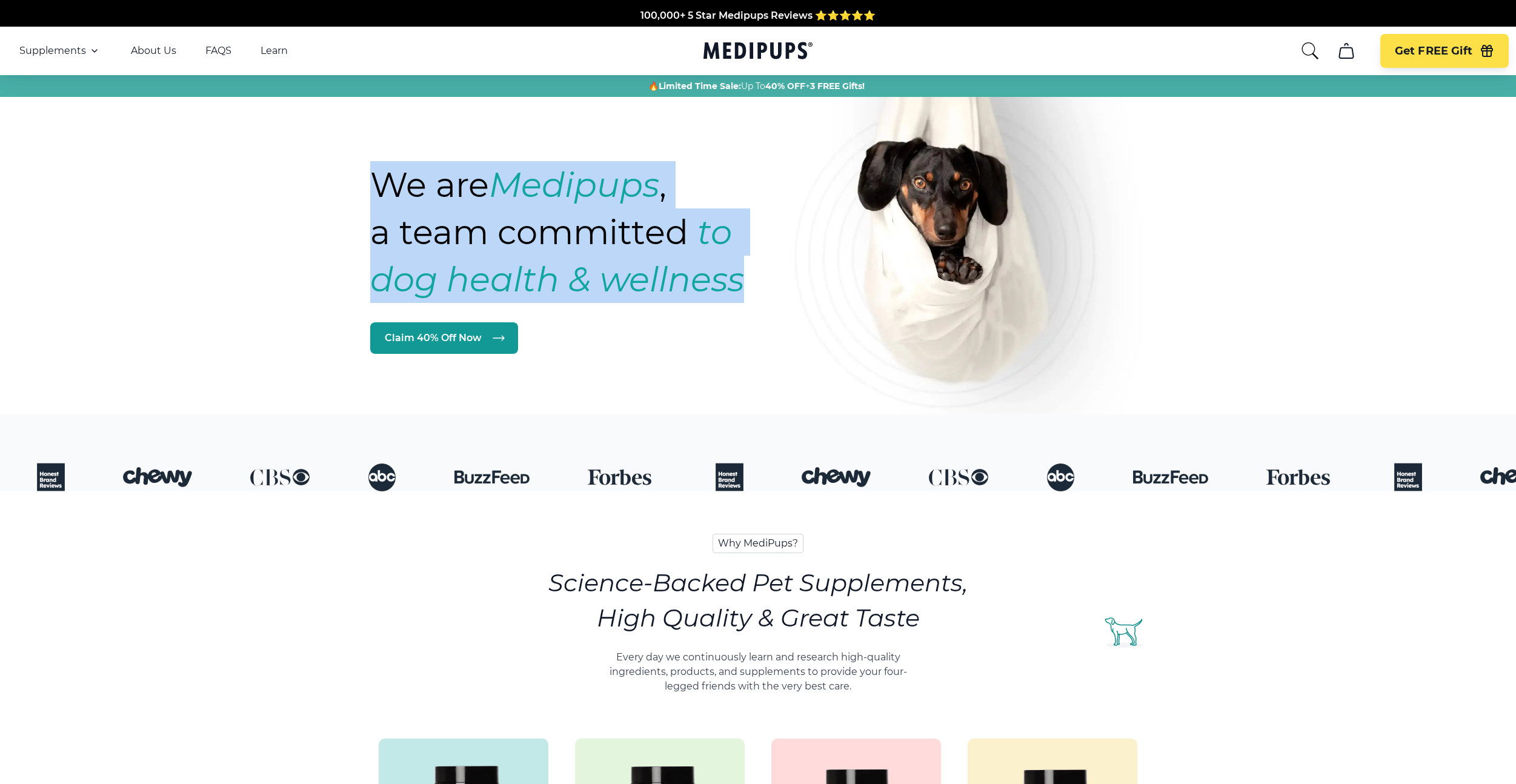
drag, startPoint x: 741, startPoint y: 288, endPoint x: 363, endPoint y: 196, distance: 389.0
click at [364, 196] on div "We are Medipups , a team committed to dog health & wellness Claim 40% Off Now" at bounding box center [758, 185] width 800 height 338
click at [366, 255] on div "We are Medipups , a team committed to dog health & wellness Claim 40% Off Now" at bounding box center [758, 185] width 800 height 338
